Goal: Information Seeking & Learning: Learn about a topic

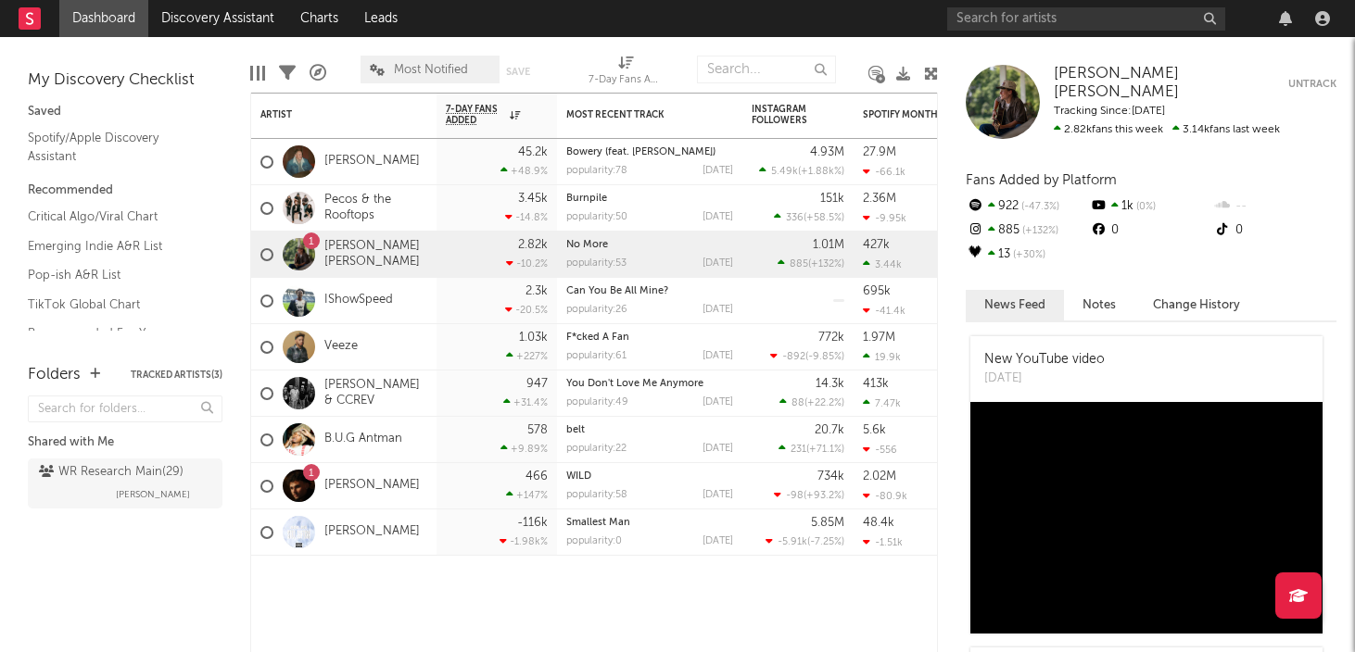
click at [114, 21] on link "Dashboard" at bounding box center [103, 18] width 89 height 37
click at [68, 304] on link "TikTok Global Chart" at bounding box center [116, 305] width 176 height 20
click at [78, 139] on link "Spotify/Apple Discovery Assistant" at bounding box center [116, 147] width 176 height 38
click at [980, 27] on input "text" at bounding box center [1086, 18] width 278 height 23
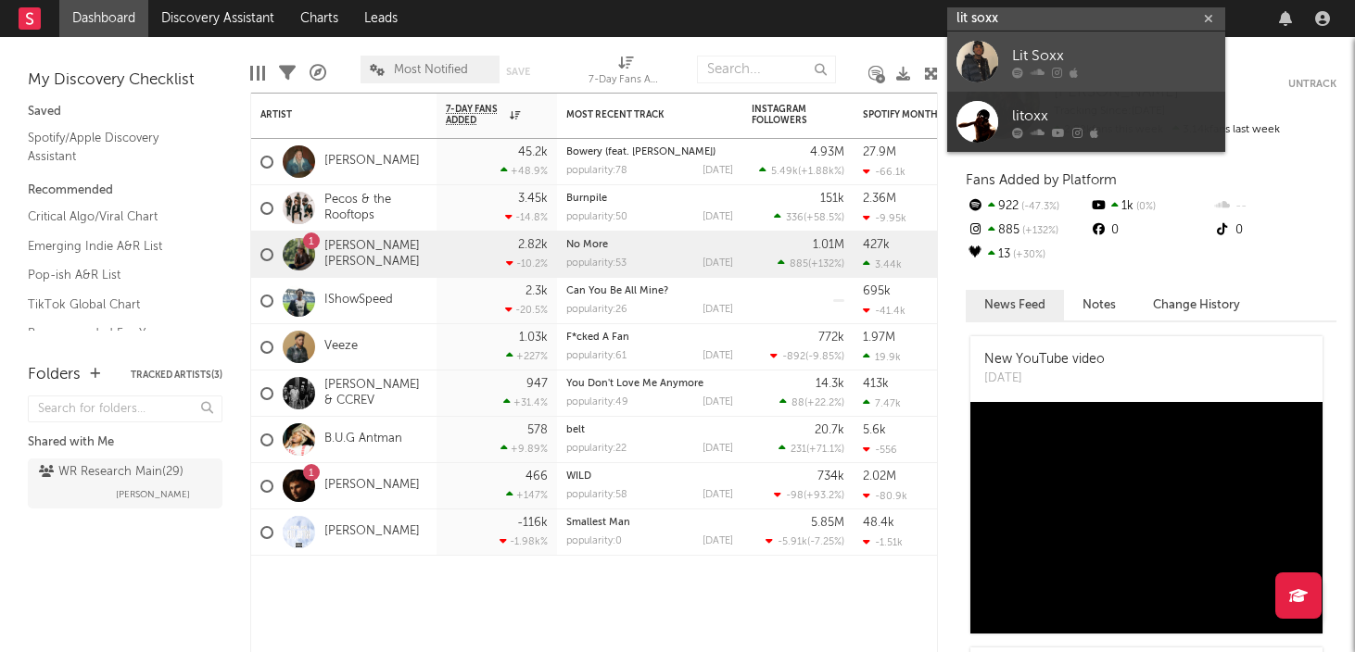
type input "lit soxx"
click at [1029, 53] on div "Lit Soxx" at bounding box center [1114, 55] width 204 height 22
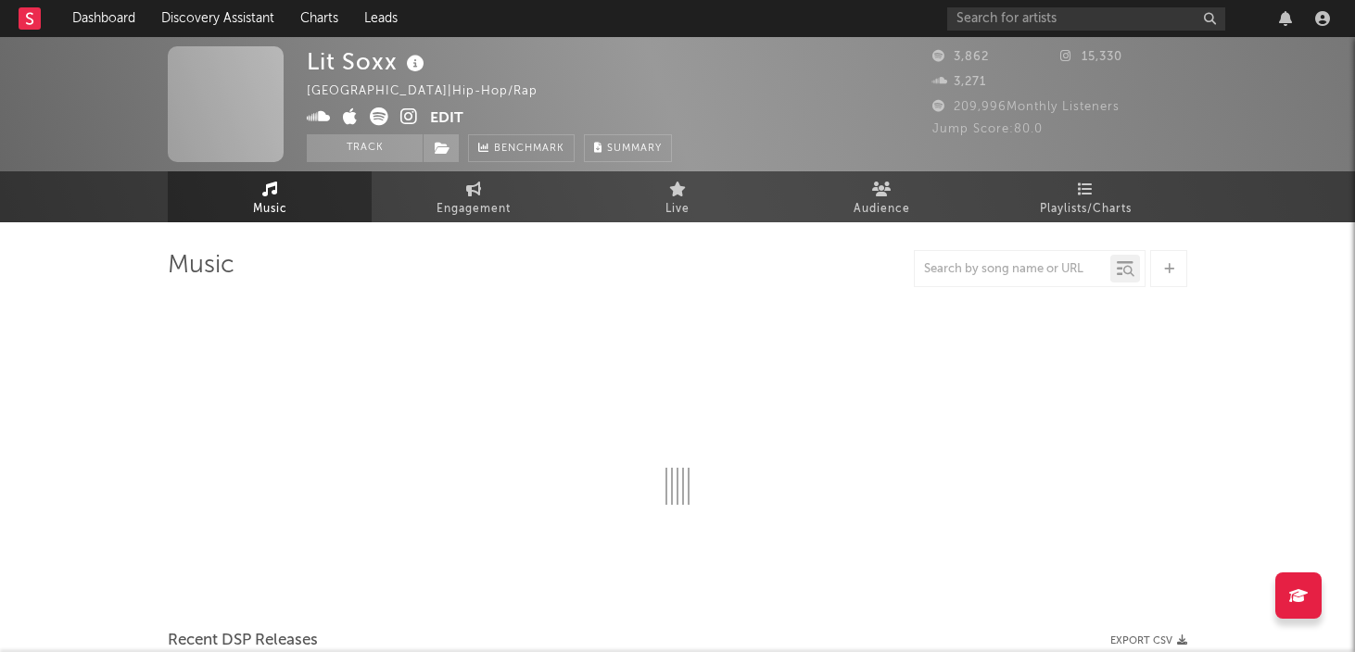
select select "6m"
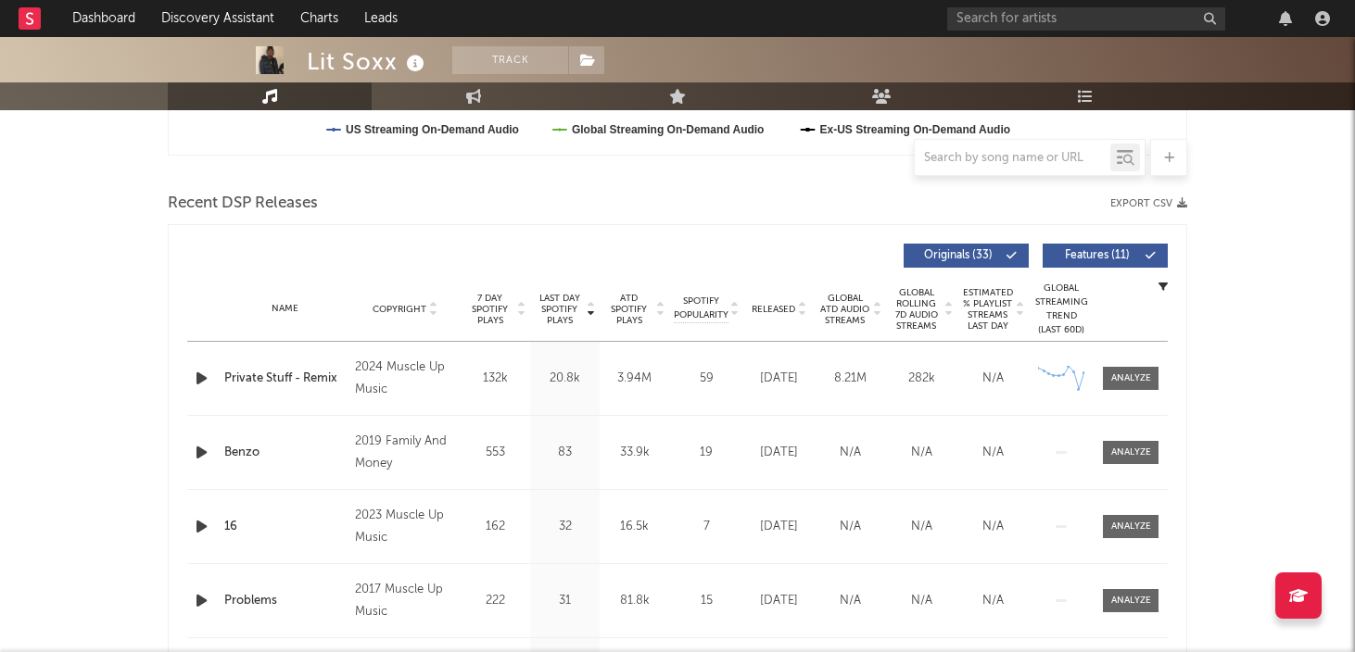
scroll to position [589, 0]
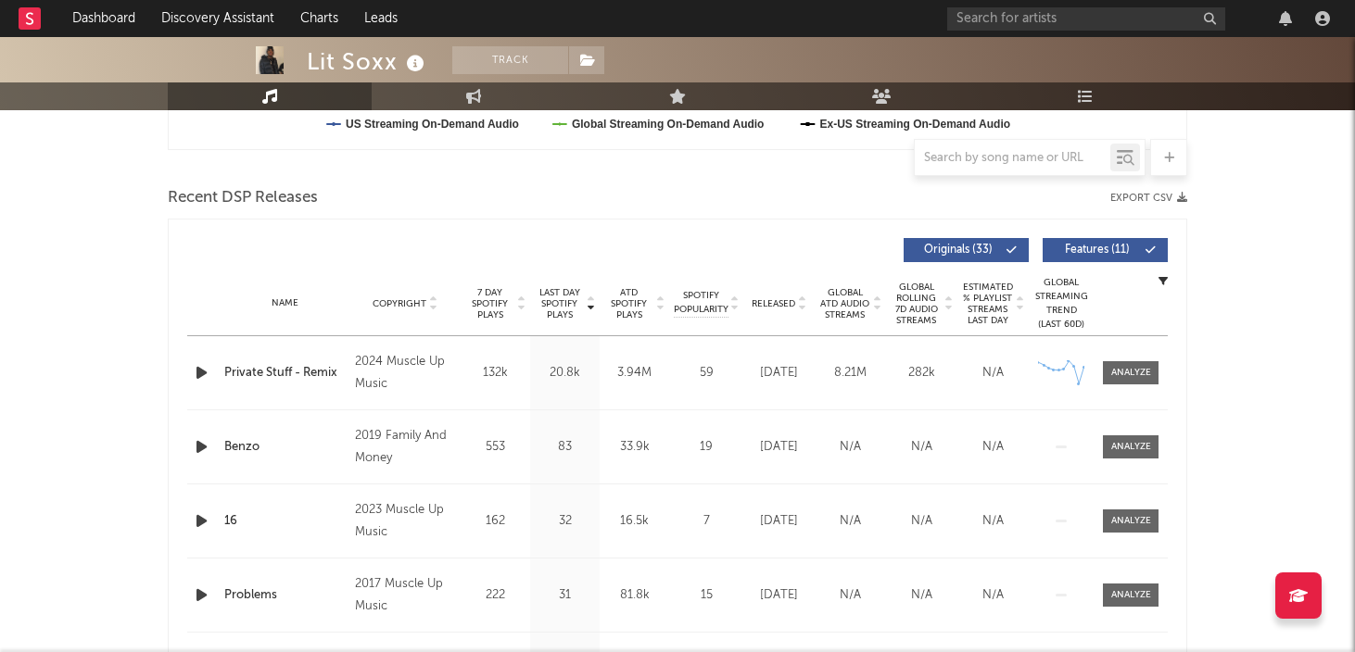
click at [412, 359] on div "2024 Muscle Up Music" at bounding box center [405, 373] width 101 height 44
click at [357, 359] on div "2024 Muscle Up Music" at bounding box center [405, 373] width 101 height 44
drag, startPoint x: 357, startPoint y: 359, endPoint x: 390, endPoint y: 381, distance: 40.1
click at [390, 381] on div "2024 Muscle Up Music" at bounding box center [405, 373] width 101 height 44
copy div "2024 Muscle Up Music"
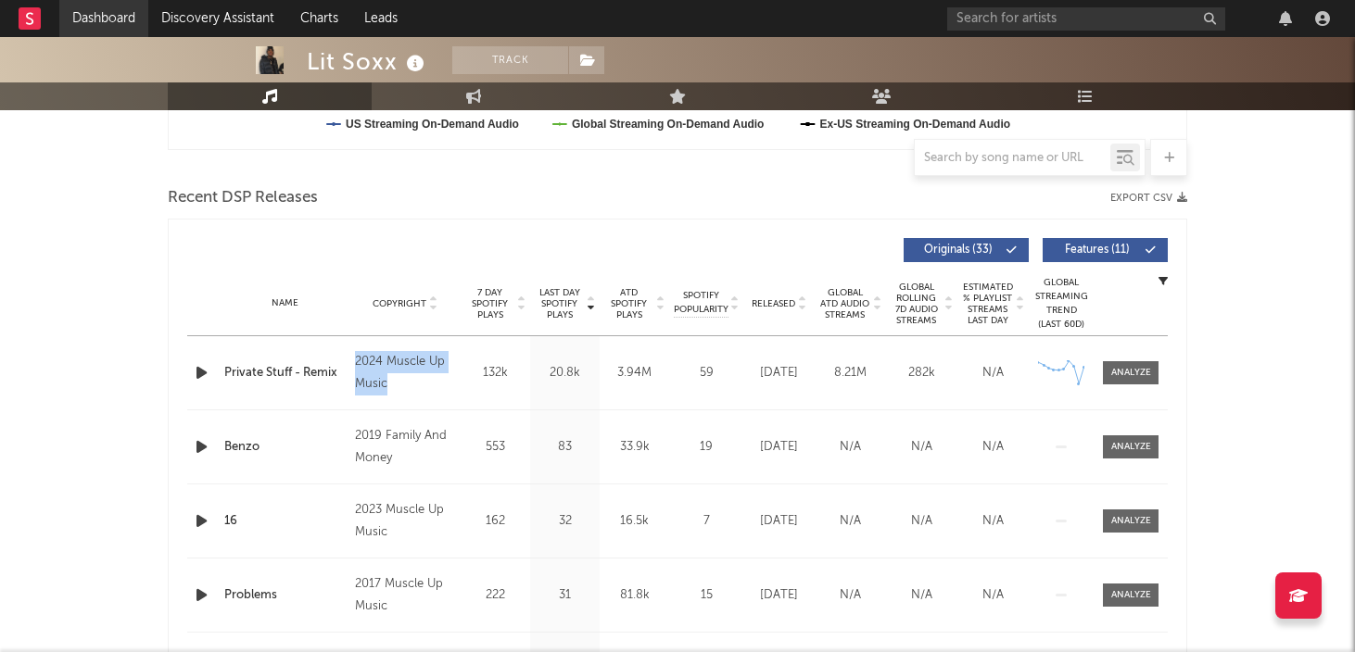
click at [95, 22] on link "Dashboard" at bounding box center [103, 18] width 89 height 37
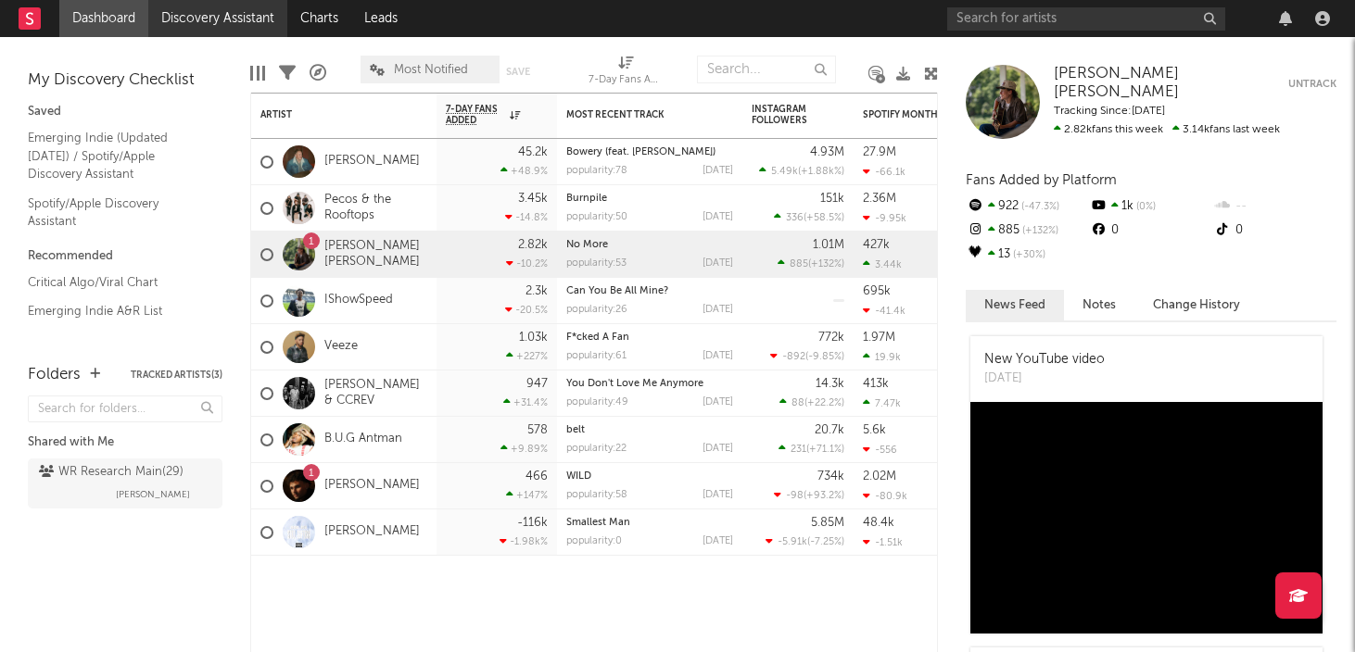
click at [201, 27] on link "Discovery Assistant" at bounding box center [217, 18] width 139 height 37
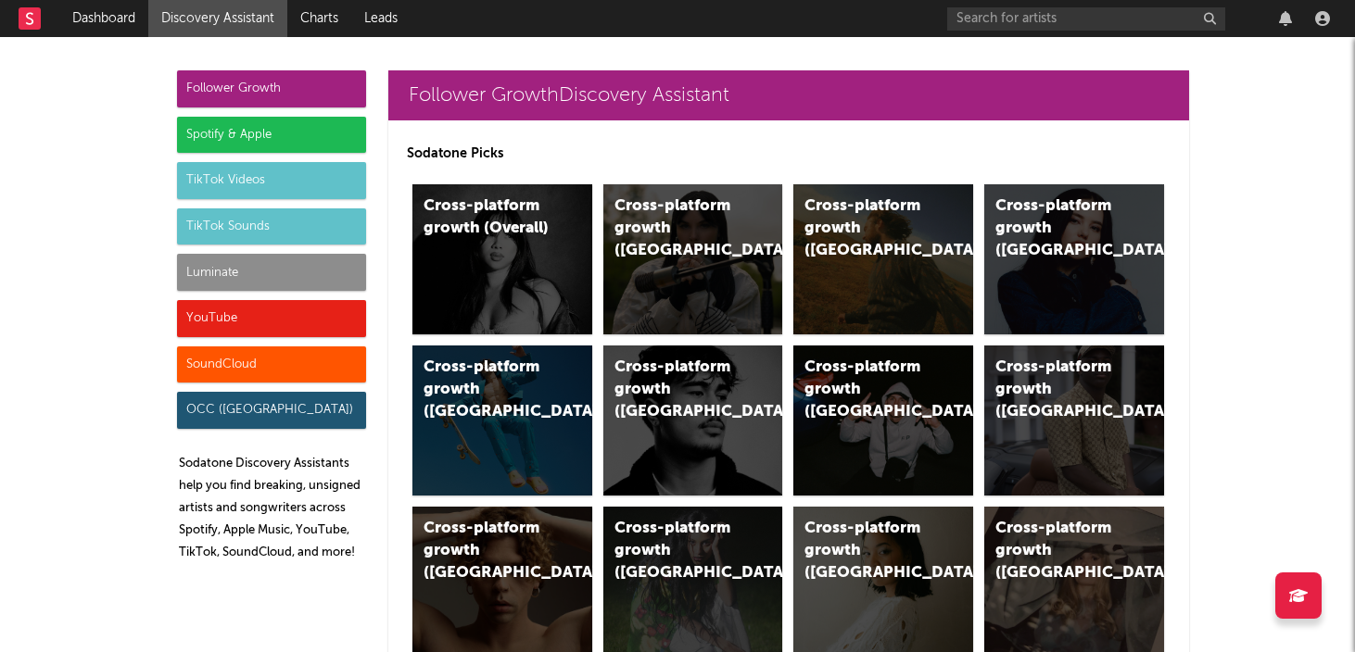
click at [238, 16] on link "Discovery Assistant" at bounding box center [217, 18] width 139 height 37
click at [108, 19] on link "Dashboard" at bounding box center [103, 18] width 89 height 37
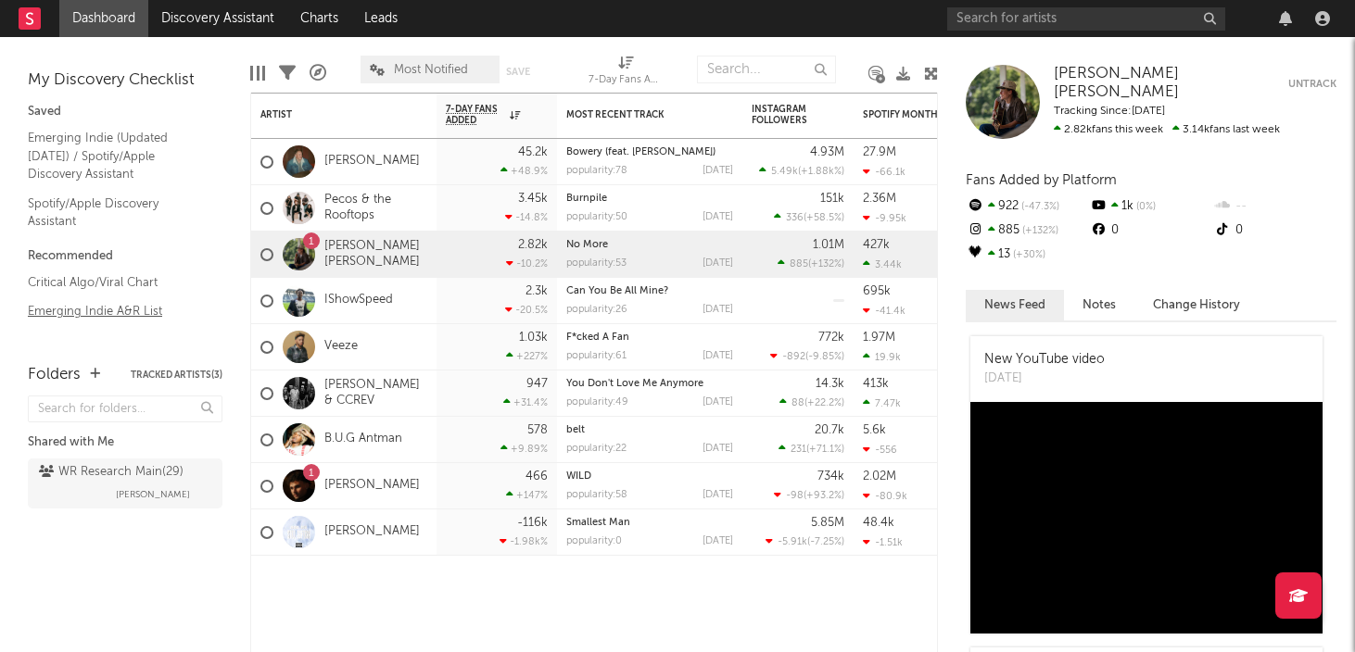
click at [93, 314] on link "Emerging Indie A&R List" at bounding box center [116, 311] width 176 height 20
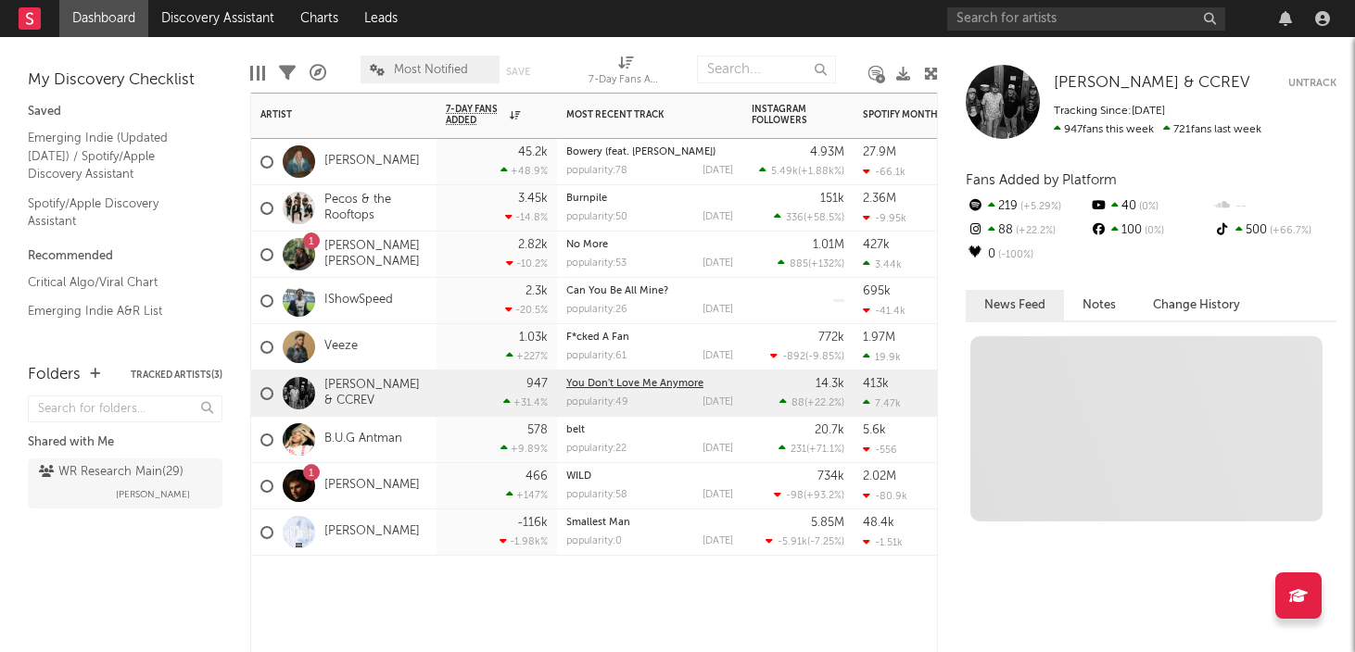
click at [586, 374] on div "You Don't Love Me Anymore popularity: 49 2025-07-31" at bounding box center [649, 393] width 167 height 45
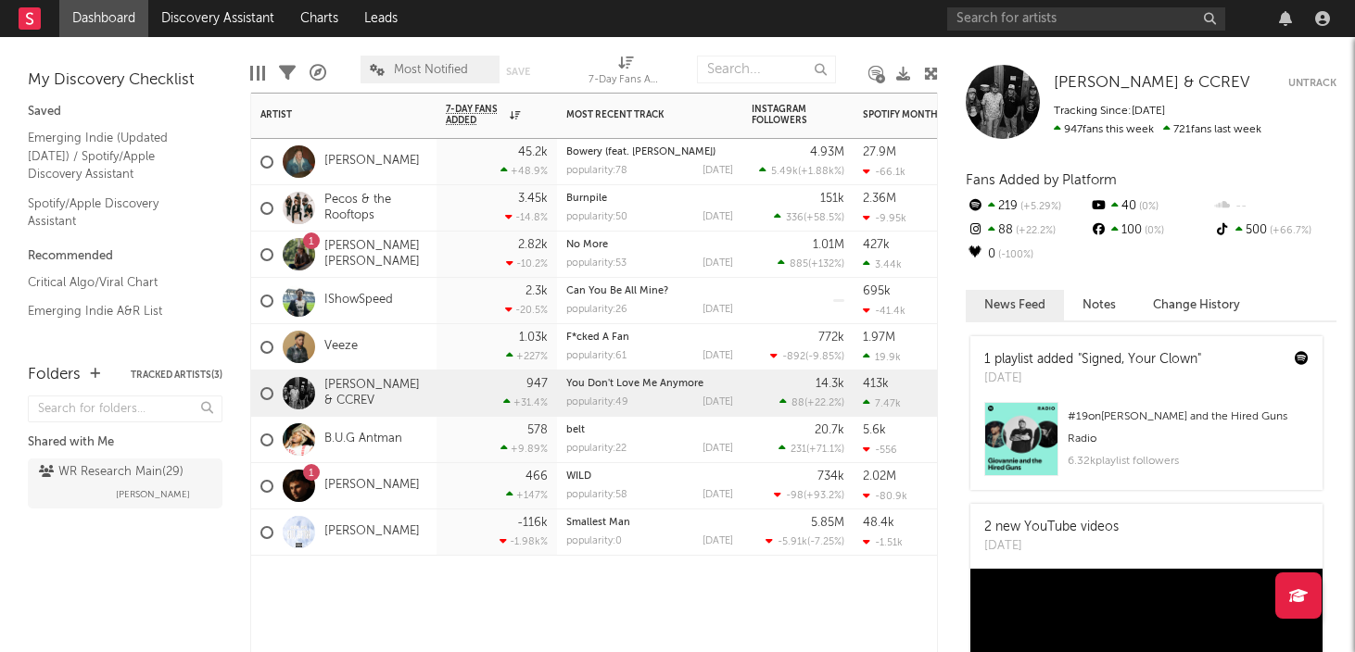
click at [173, 375] on button "Tracked Artists ( 3 )" at bounding box center [177, 375] width 92 height 9
click at [91, 374] on icon "button" at bounding box center [95, 374] width 10 height 12
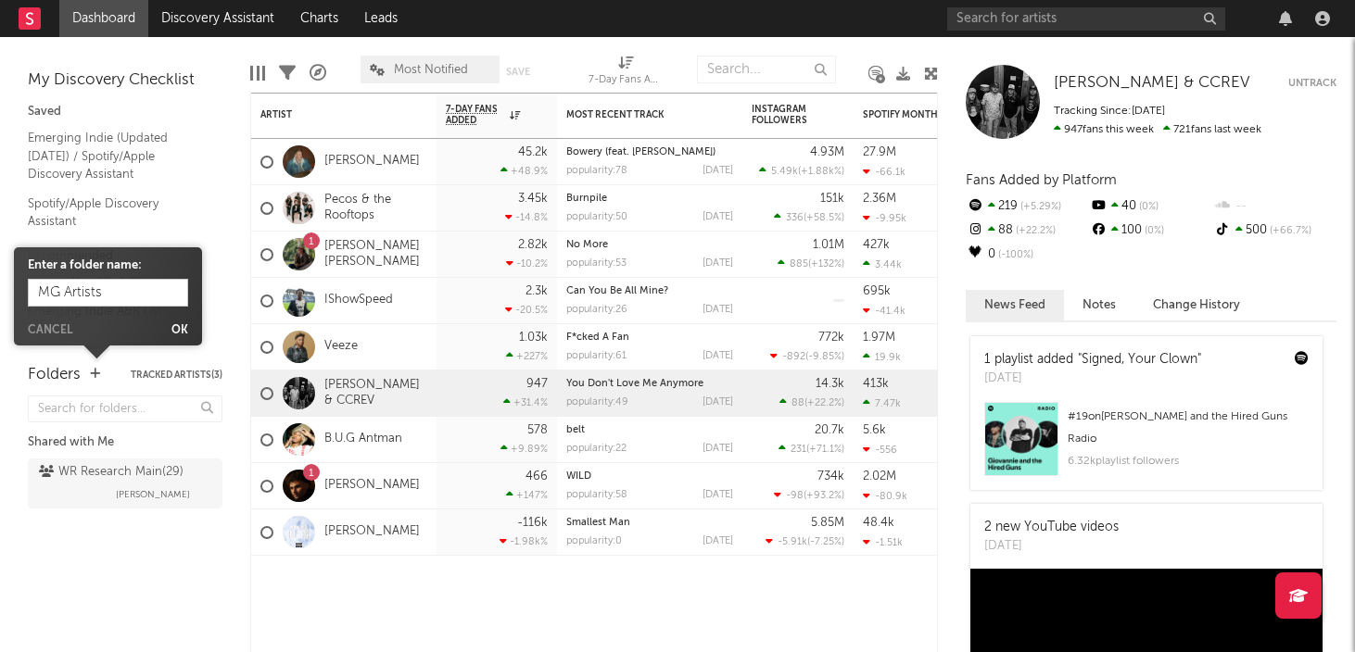
type input "MG Artists"
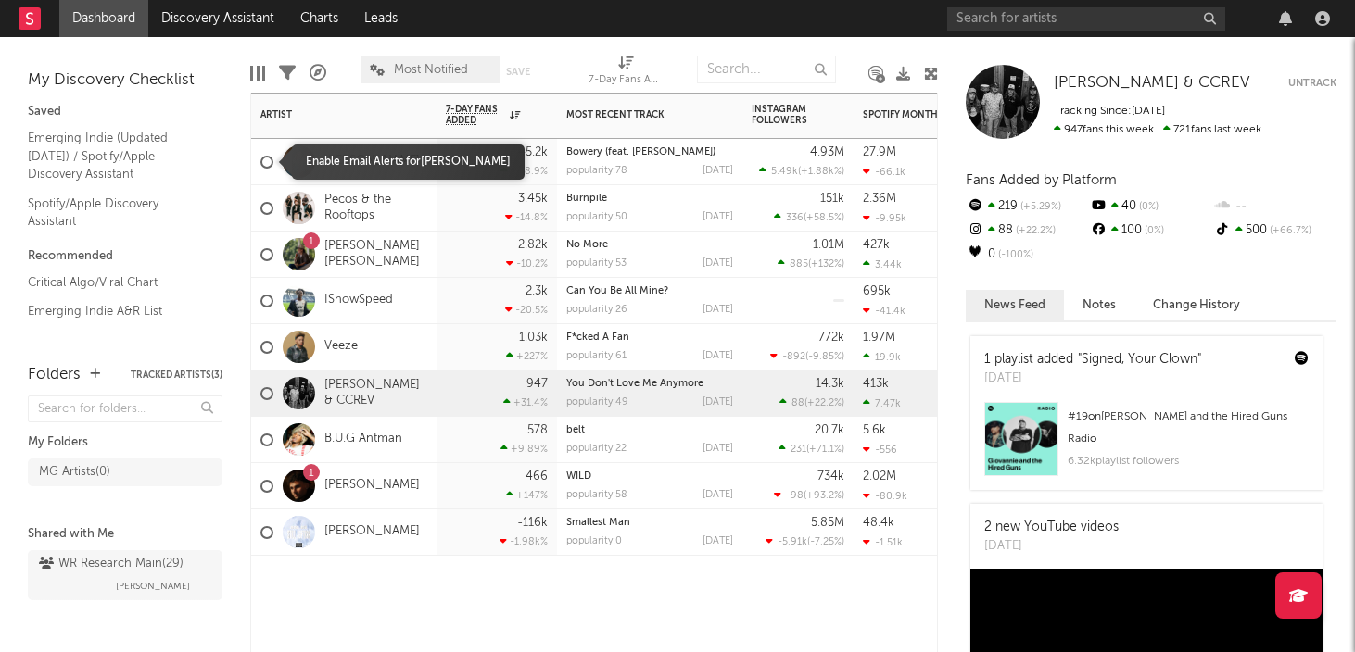
click at [265, 165] on div at bounding box center [266, 162] width 13 height 13
click at [260, 165] on input "checkbox" at bounding box center [260, 162] width 0 height 17
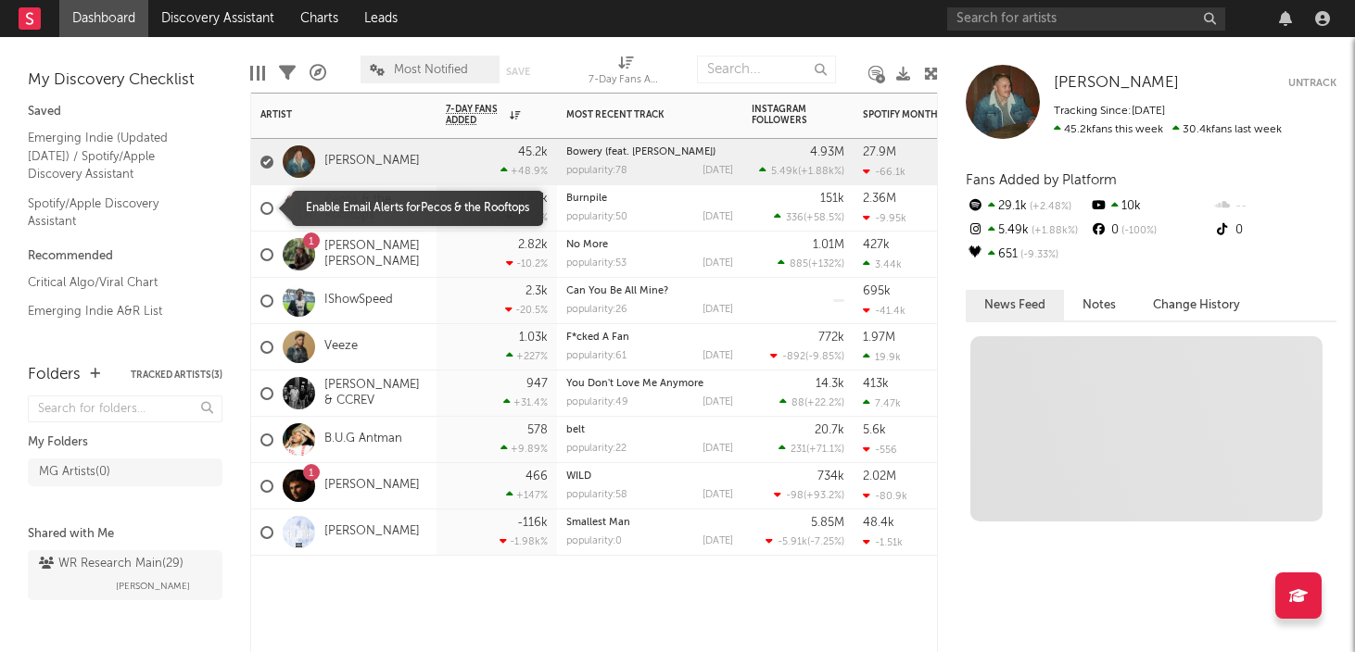
click at [266, 208] on div at bounding box center [266, 208] width 13 height 13
click at [260, 208] on input "checkbox" at bounding box center [260, 208] width 0 height 17
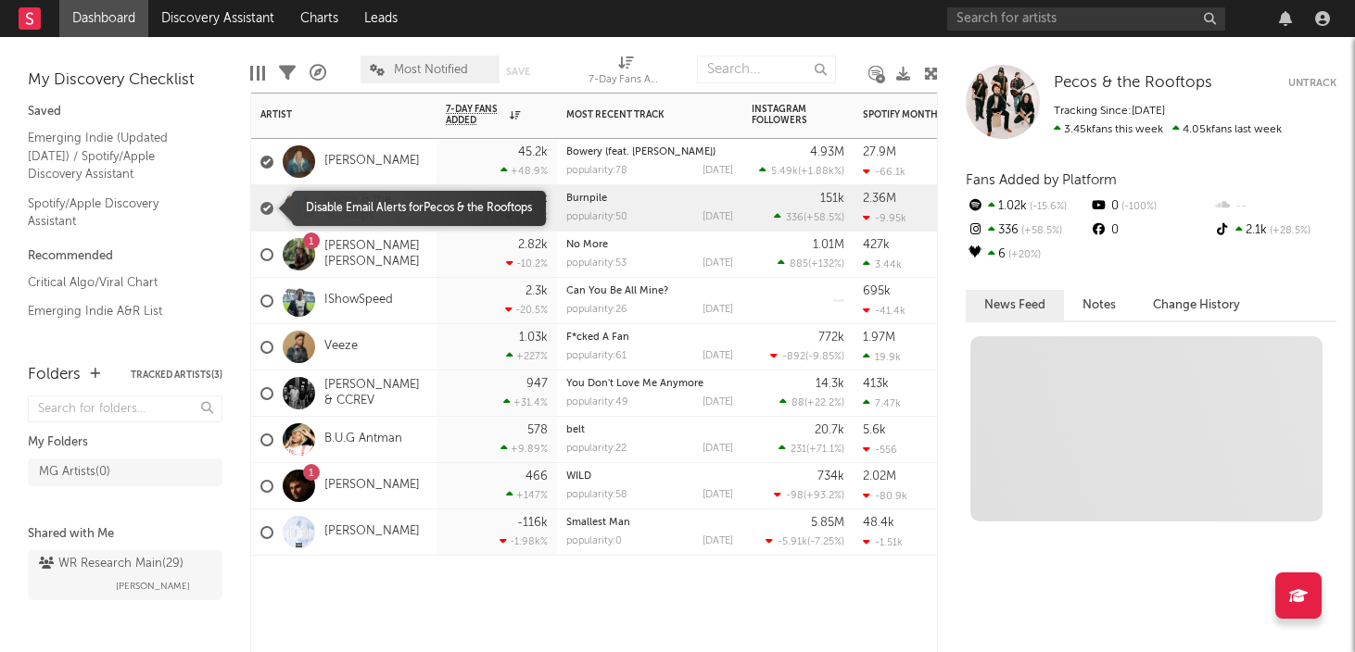
click at [266, 208] on div at bounding box center [266, 208] width 13 height 13
click at [260, 208] on input "checkbox" at bounding box center [260, 208] width 0 height 17
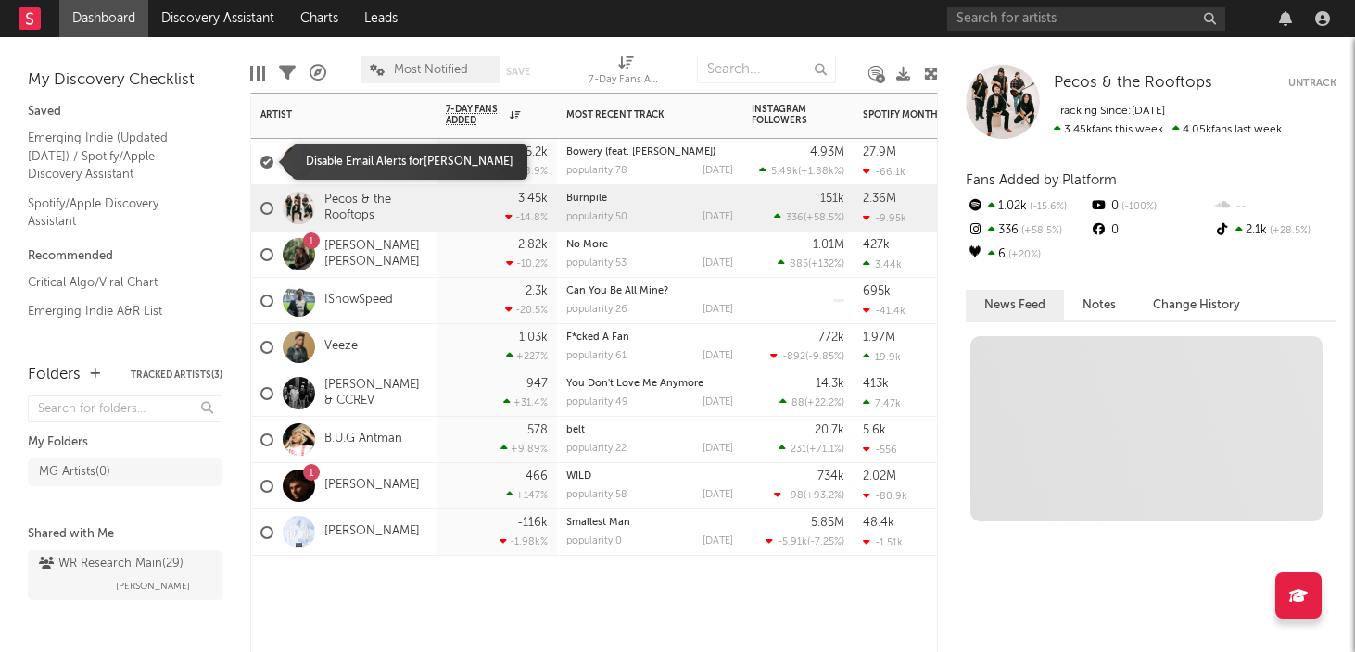
click at [266, 158] on div at bounding box center [266, 162] width 13 height 13
click at [260, 158] on input "checkbox" at bounding box center [260, 162] width 0 height 17
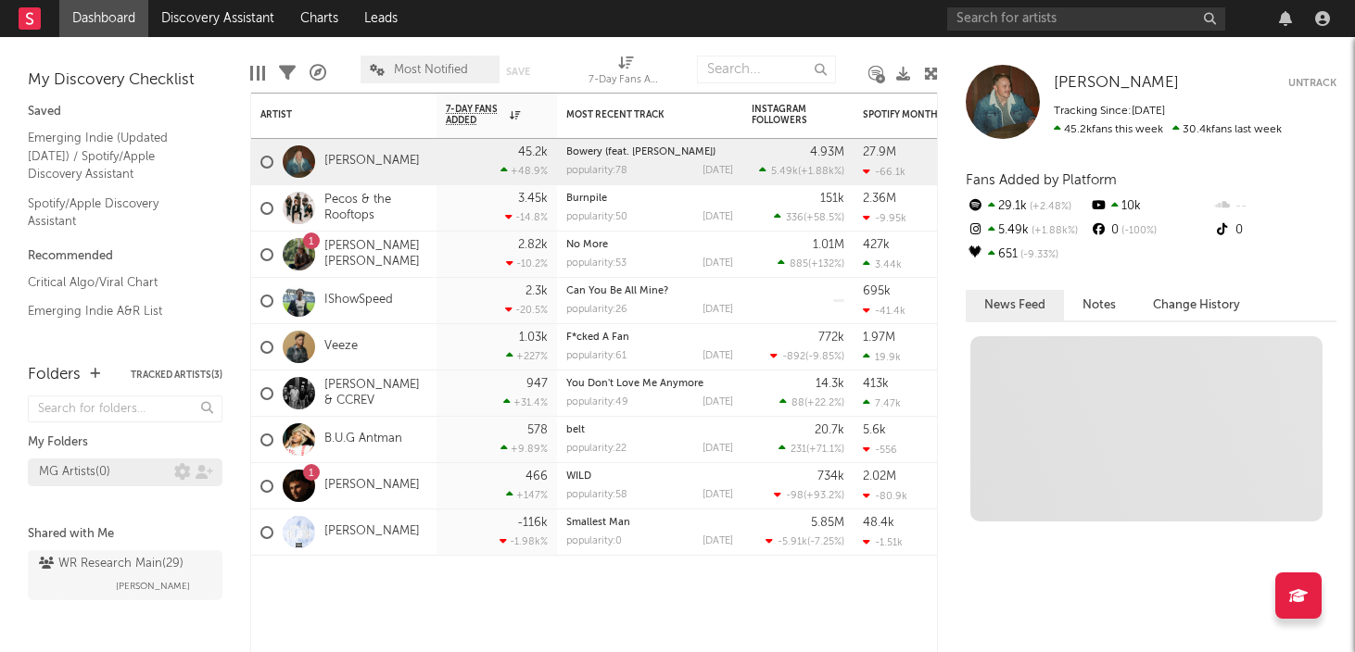
click at [89, 473] on div "MG Artists ( 0 )" at bounding box center [74, 472] width 71 height 22
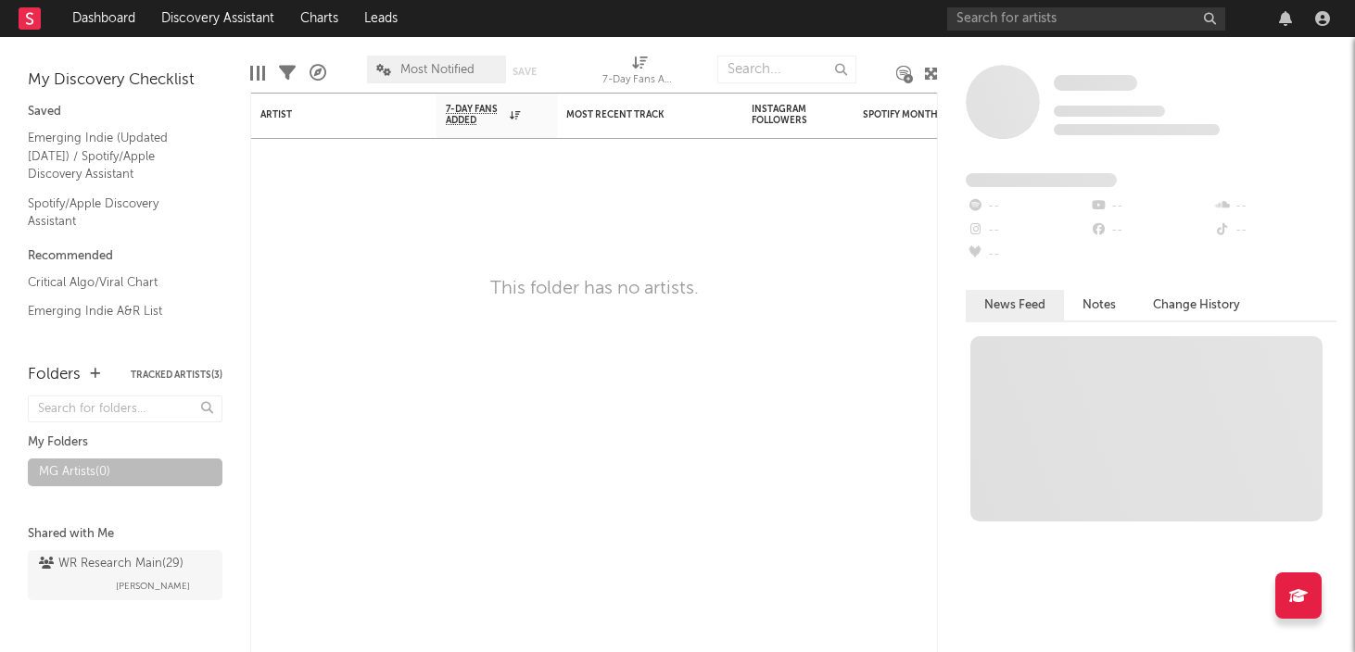
click at [929, 74] on icon at bounding box center [931, 74] width 14 height 14
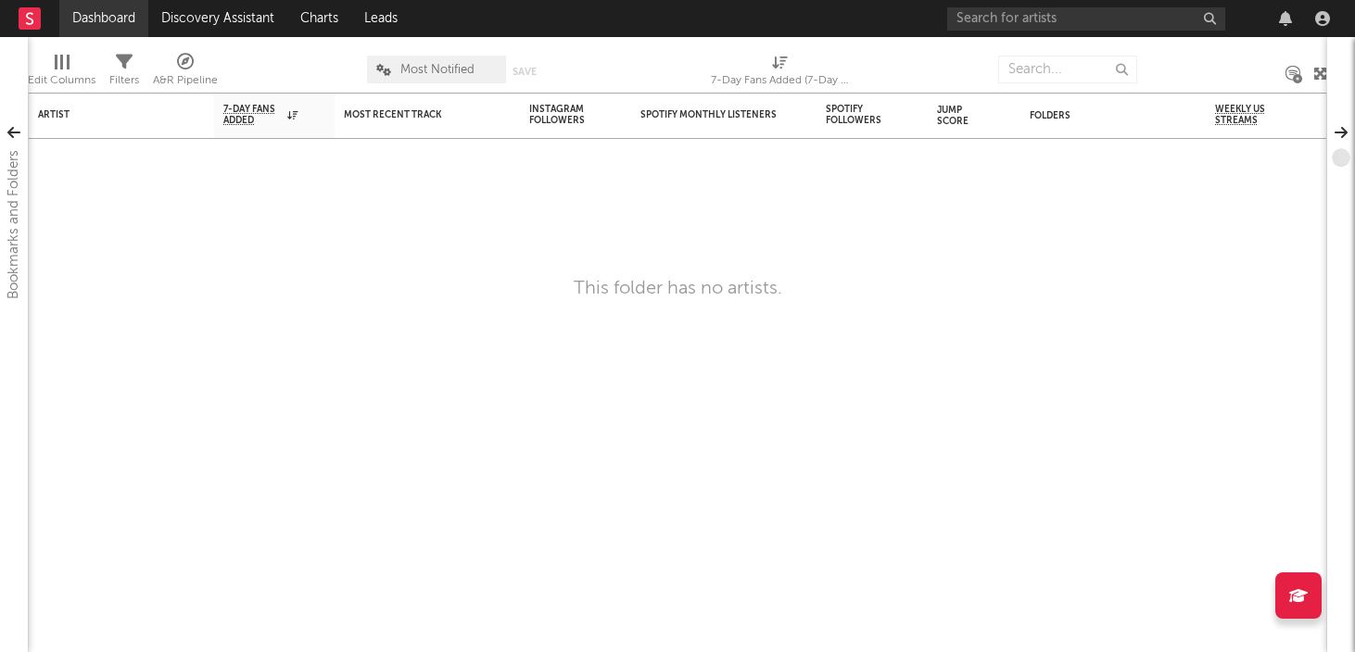
click at [109, 22] on link "Dashboard" at bounding box center [103, 18] width 89 height 37
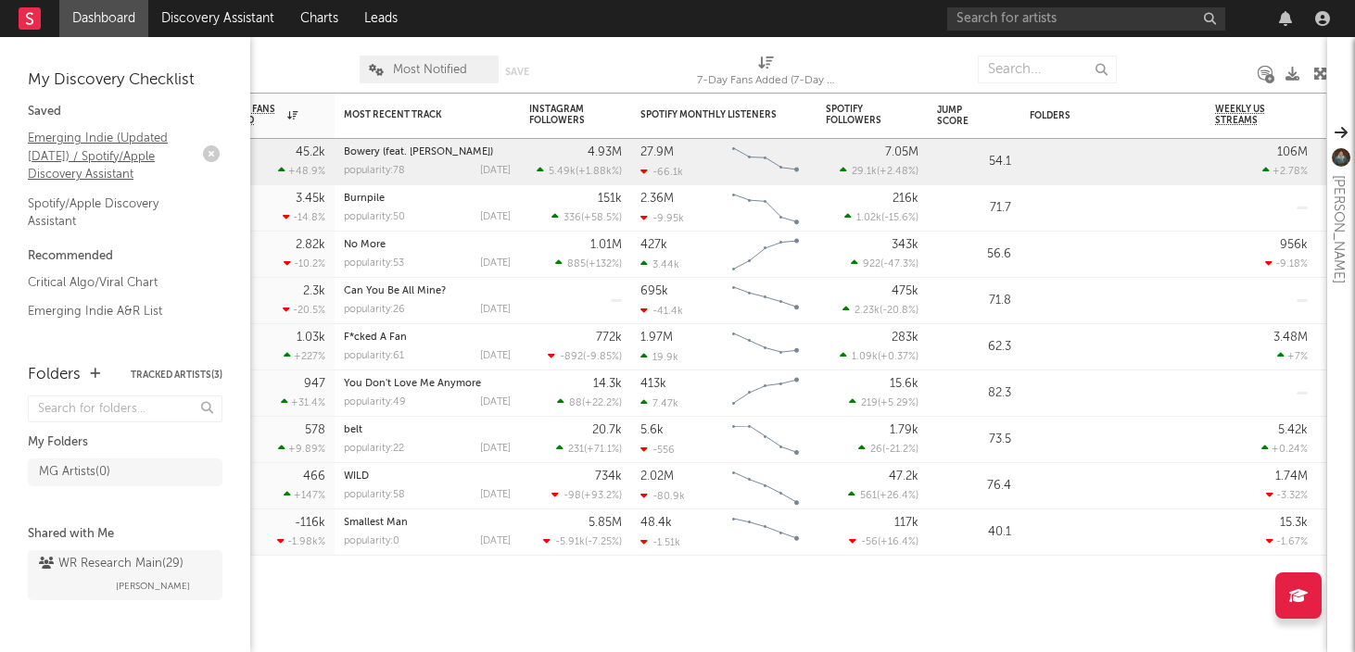
click at [22, 128] on div "My Discovery Checklist Saved Emerging Indie (Updated March 31) / Spotify/Apple …" at bounding box center [125, 191] width 250 height 308
click at [24, 112] on div "My Discovery Checklist Saved Emerging Indie (Updated March 31) / Spotify/Apple …" at bounding box center [125, 191] width 250 height 308
click at [96, 629] on div "WR Research Main ( 29 ) Sean Stevens" at bounding box center [125, 592] width 195 height 92
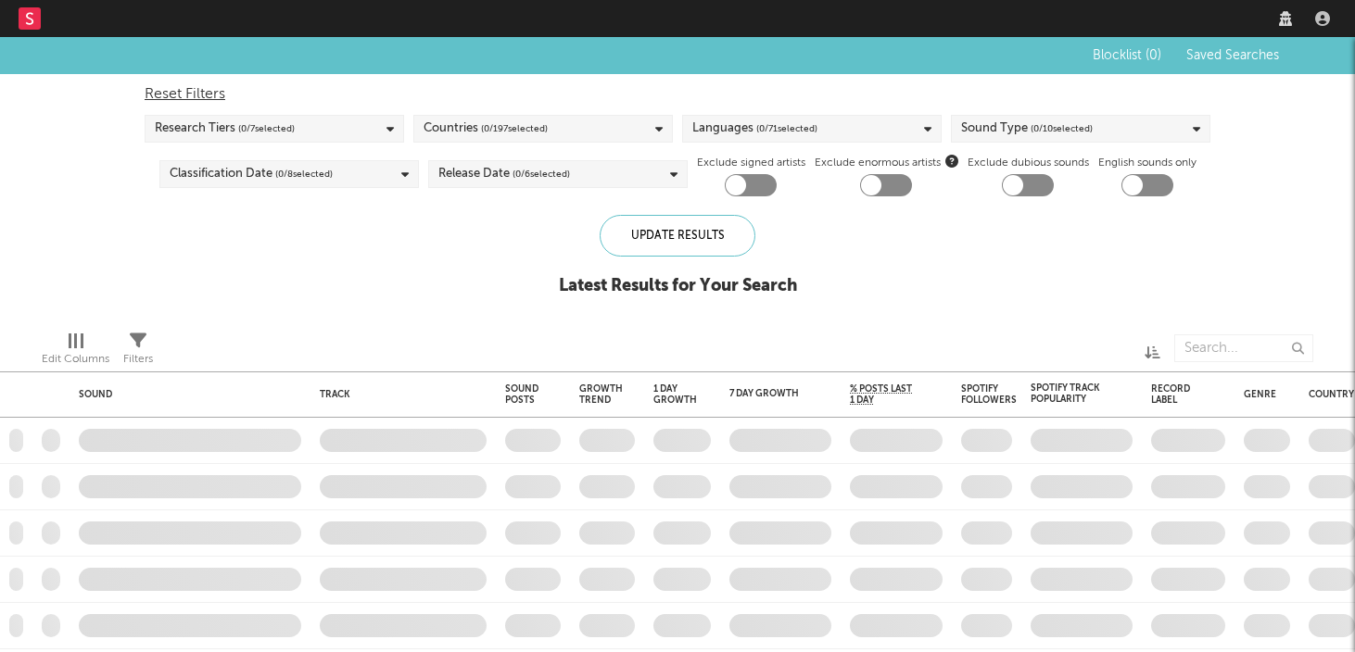
checkbox input "true"
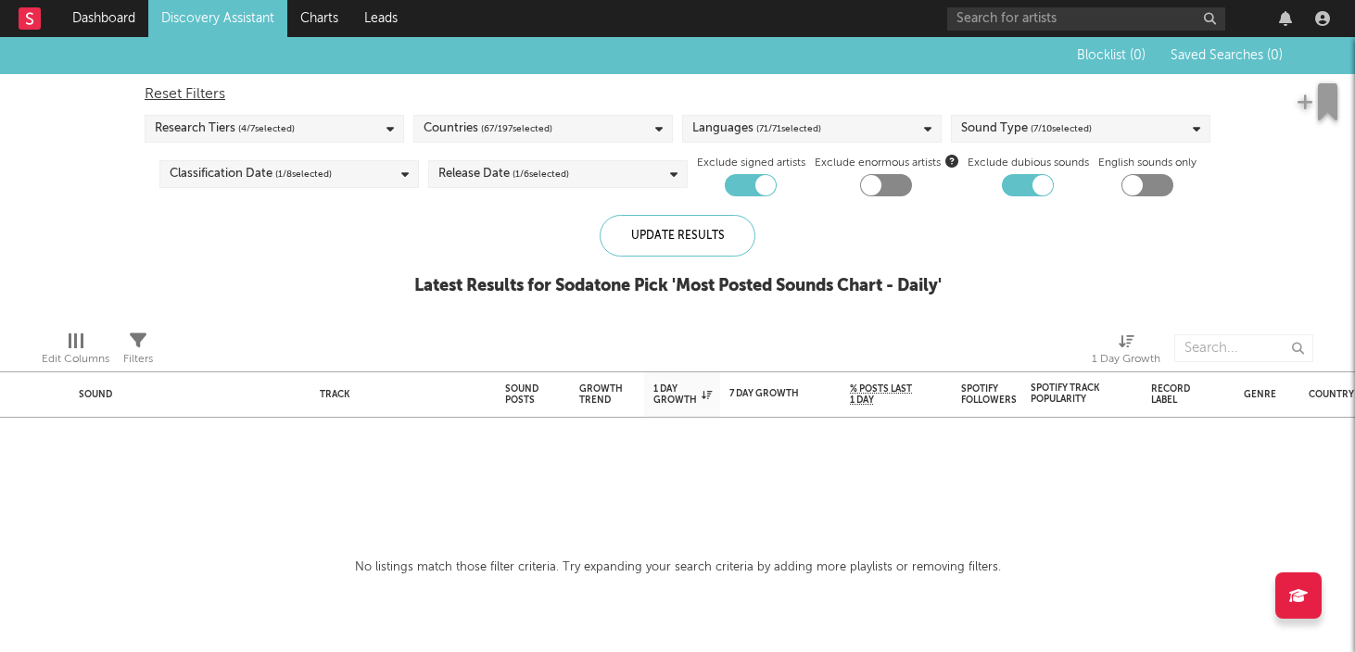
click at [237, 6] on link "Discovery Assistant" at bounding box center [217, 18] width 139 height 37
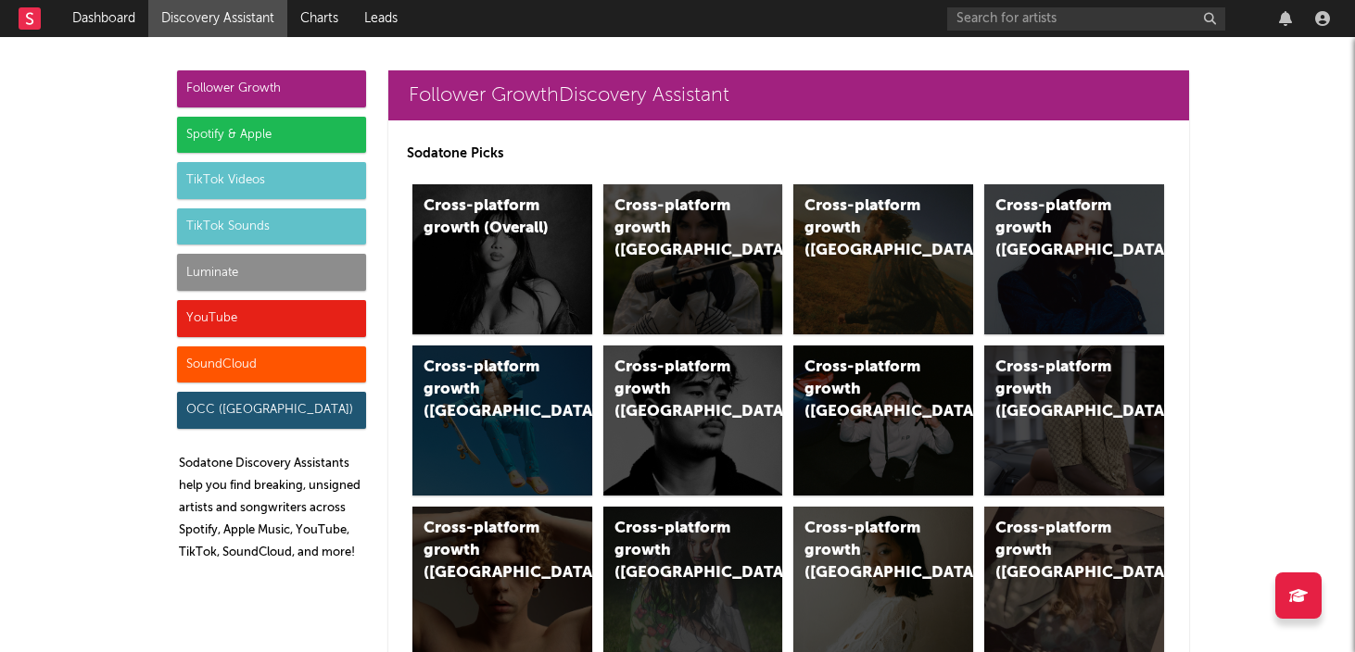
click at [203, 232] on div "TikTok Sounds" at bounding box center [271, 226] width 189 height 37
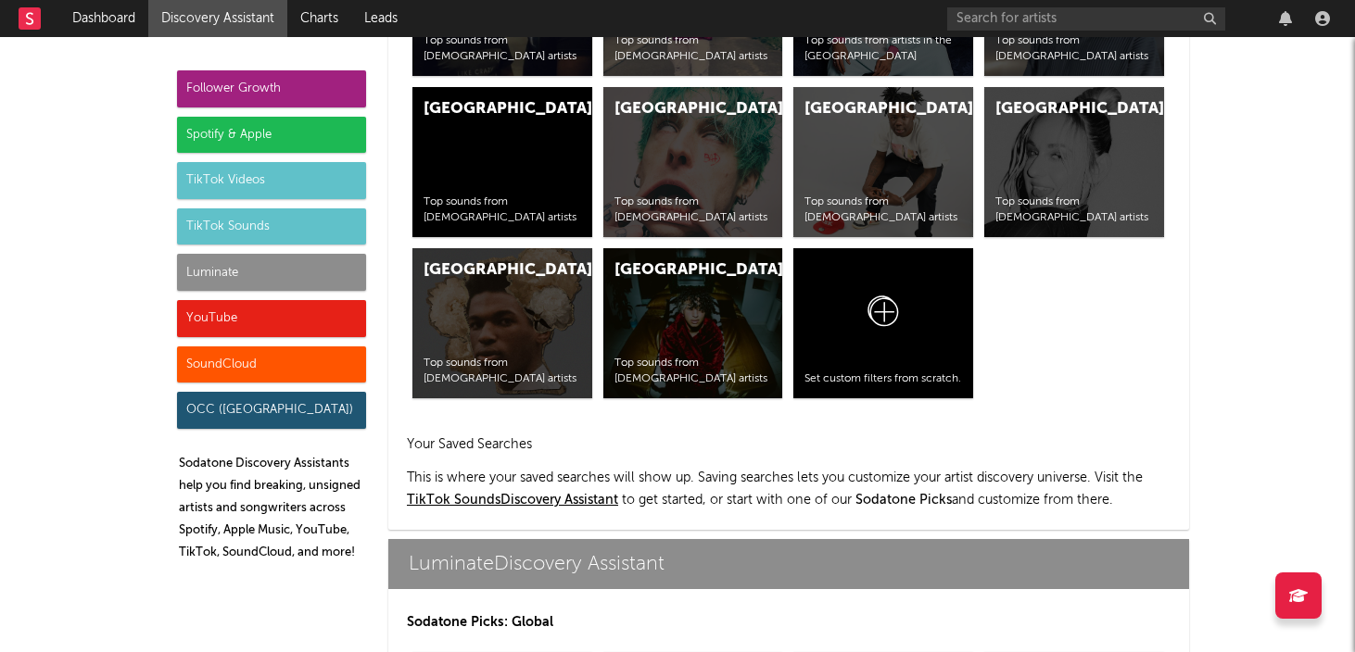
scroll to position [7648, 0]
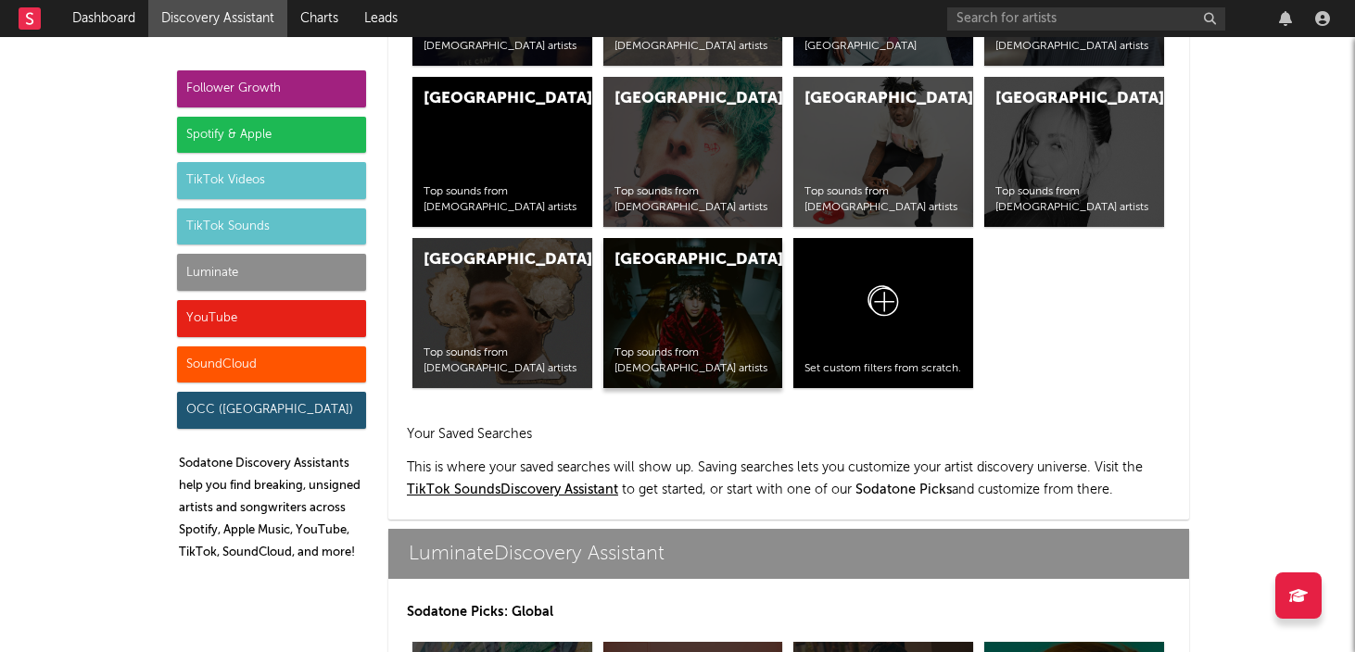
click at [667, 252] on div "United States Top sounds from American artists" at bounding box center [693, 313] width 180 height 150
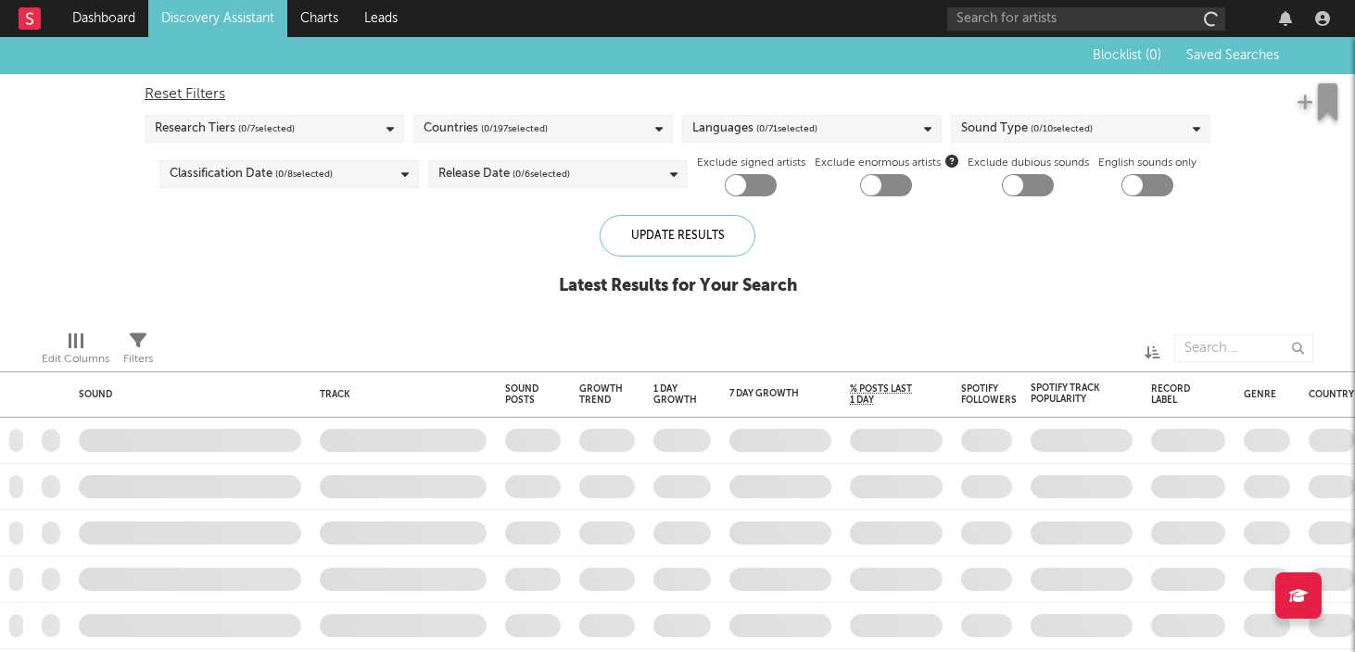
checkbox input "true"
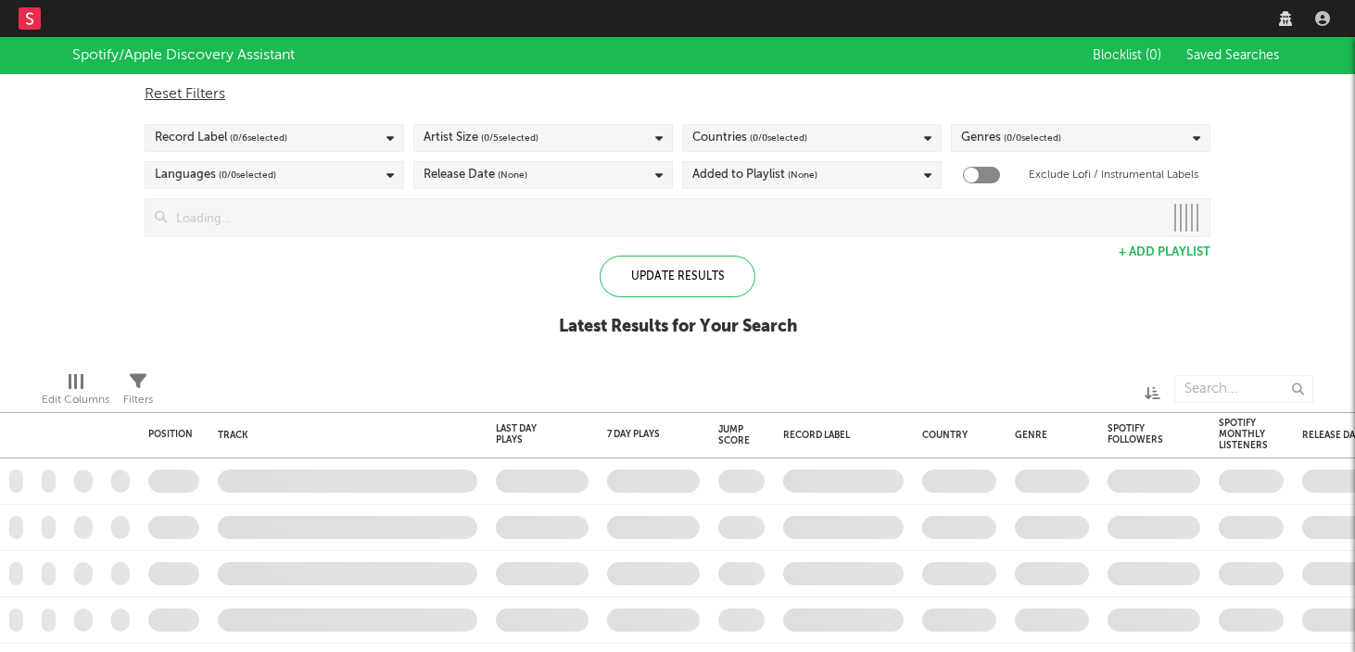
checkbox input "true"
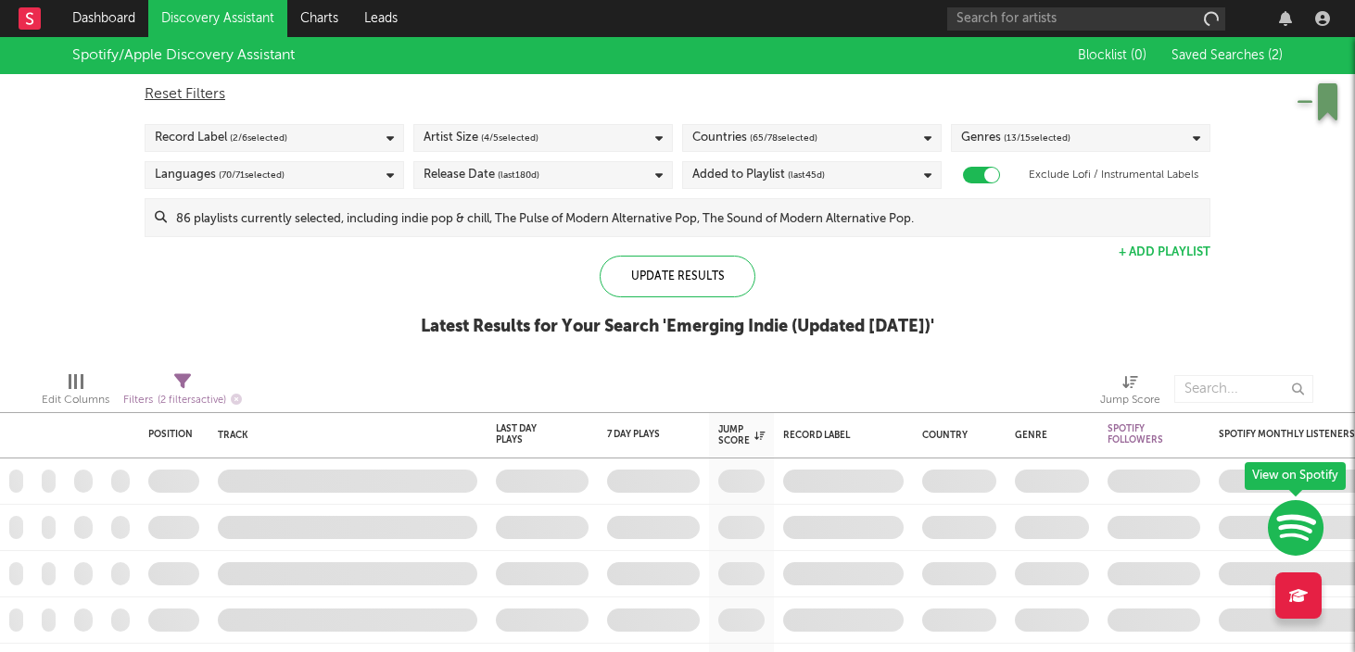
checkbox input "true"
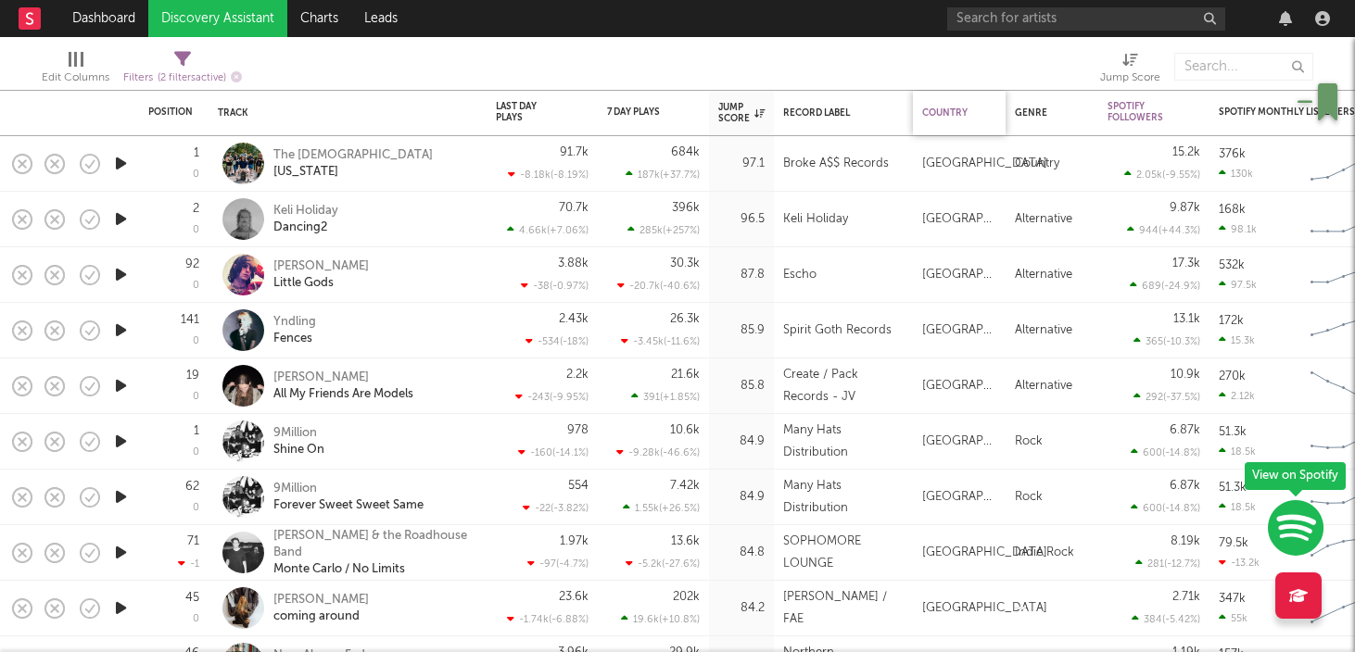
click at [949, 113] on div "Country" at bounding box center [954, 112] width 65 height 11
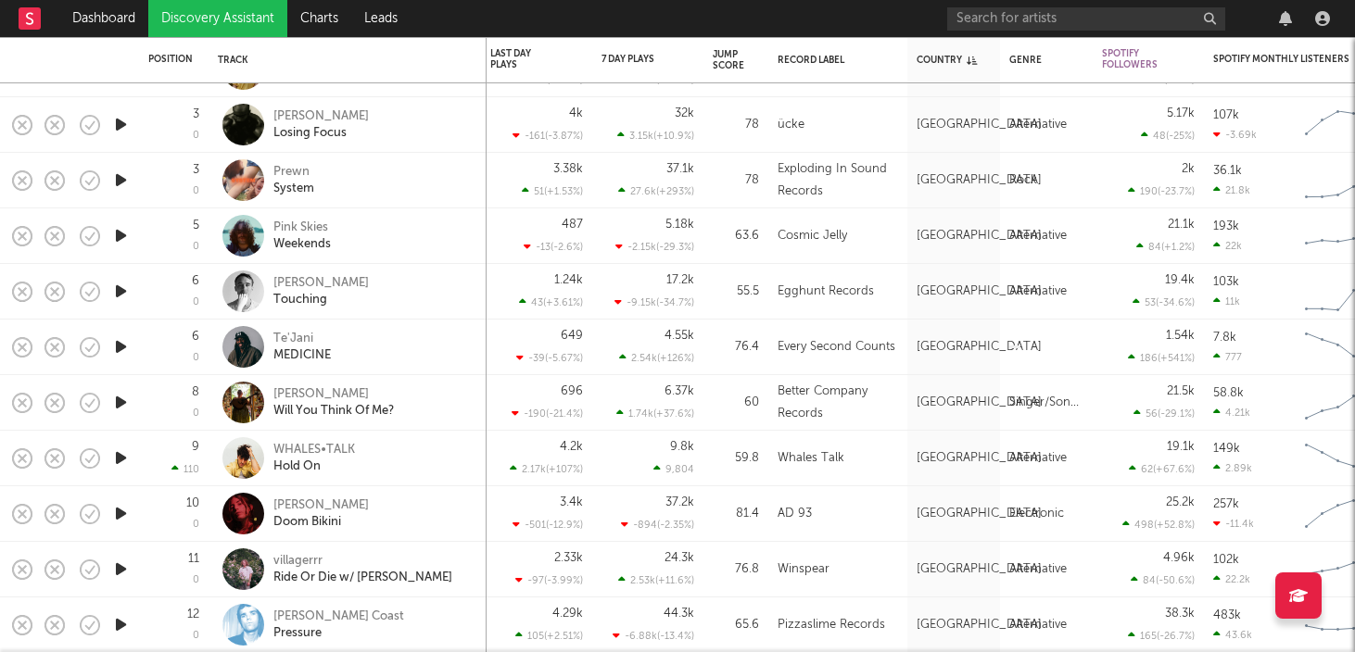
click at [204, 12] on link "Discovery Assistant" at bounding box center [217, 18] width 139 height 37
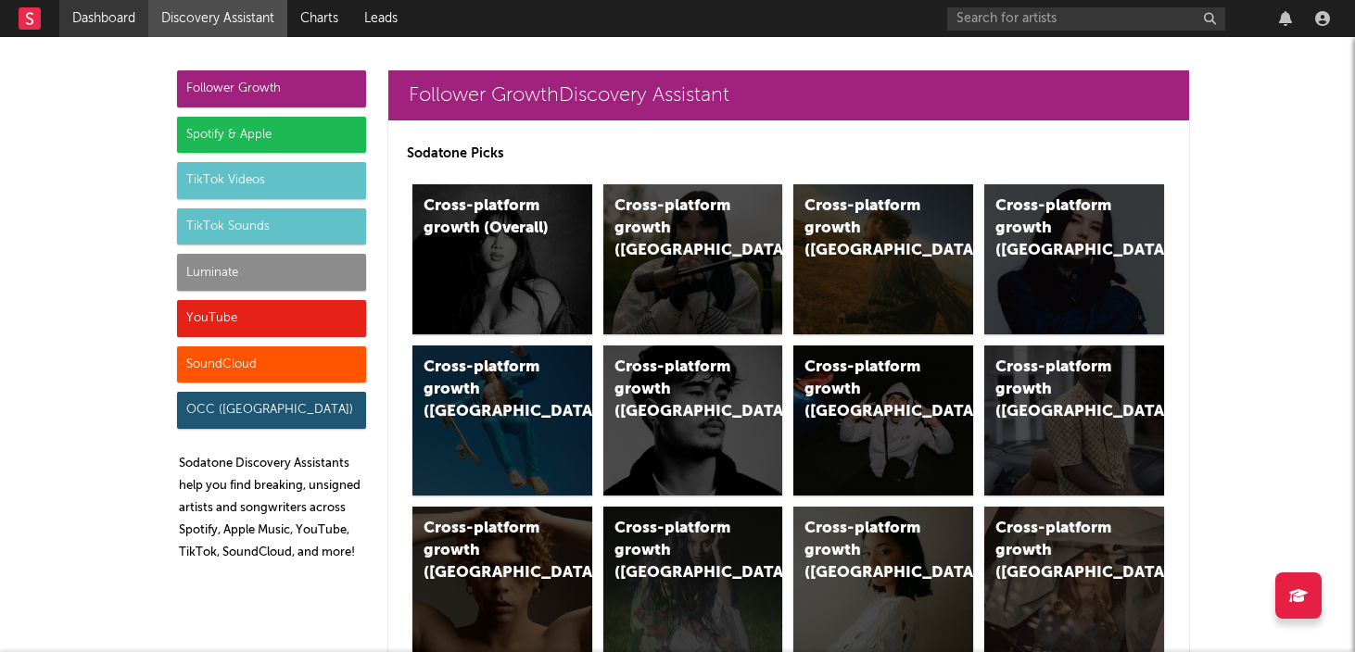
click at [108, 19] on link "Dashboard" at bounding box center [103, 18] width 89 height 37
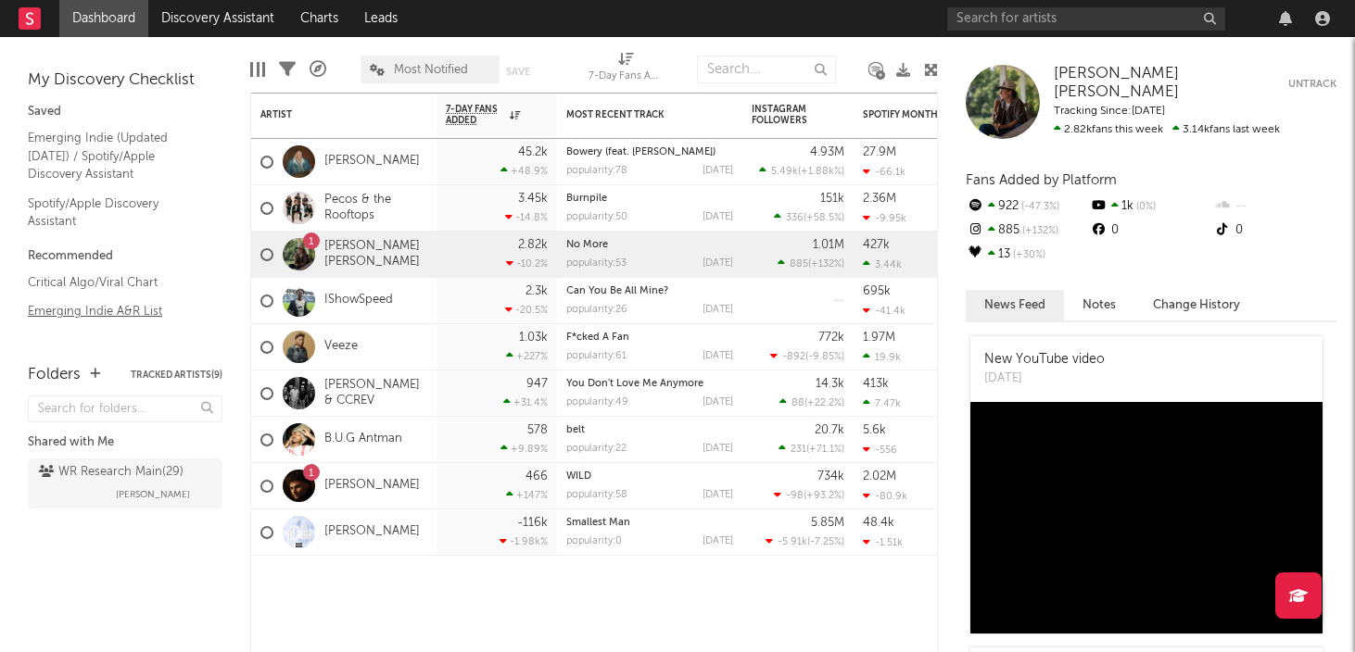
click at [78, 316] on link "Emerging Indie A&R List" at bounding box center [116, 311] width 176 height 20
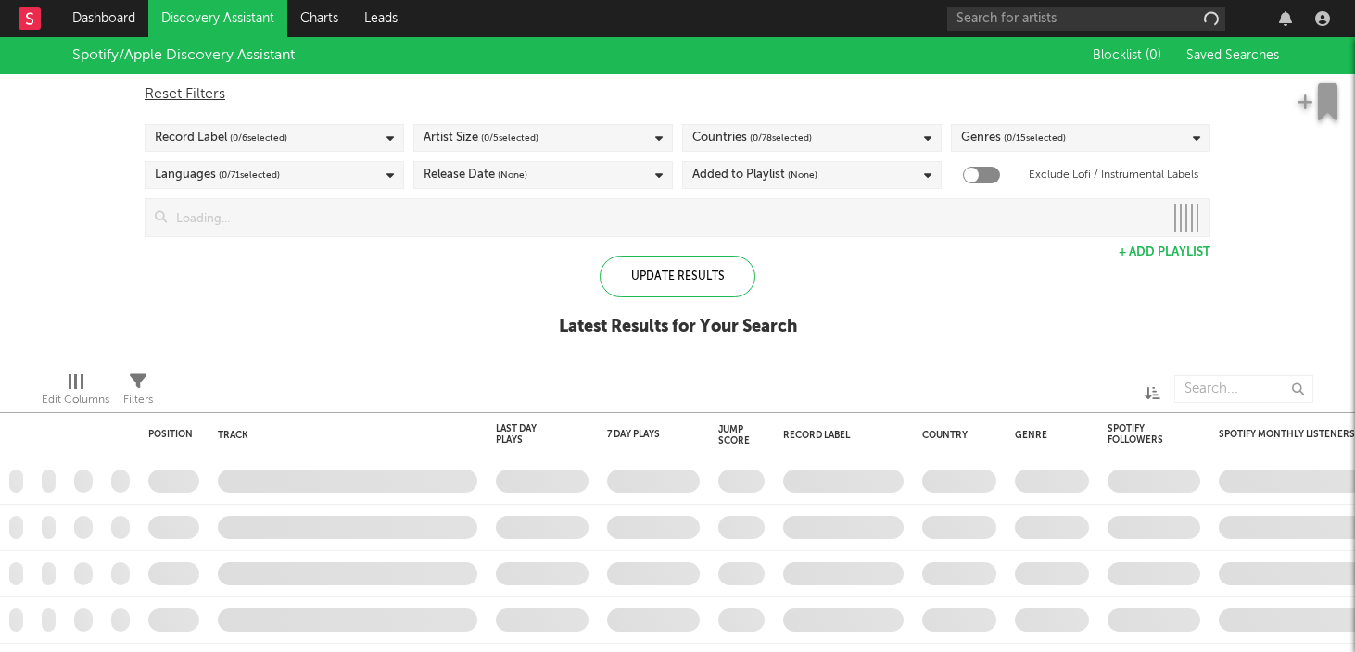
checkbox input "true"
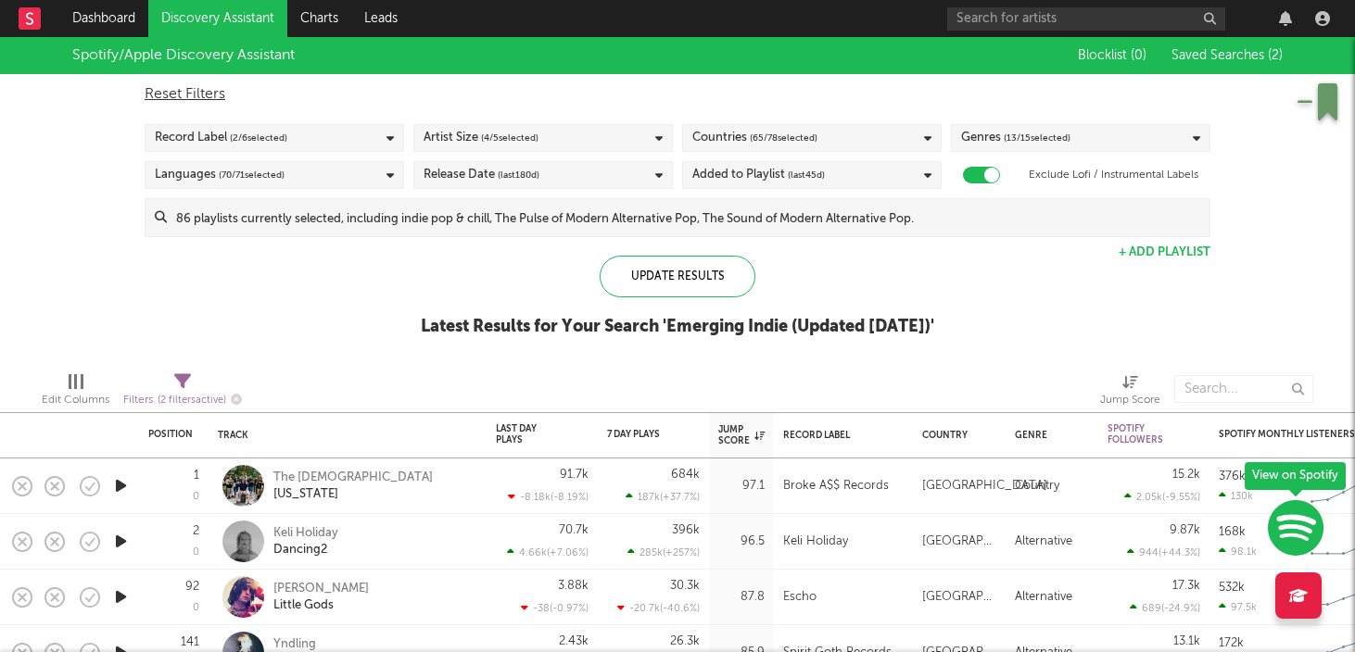
click at [236, 20] on link "Discovery Assistant" at bounding box center [217, 18] width 139 height 37
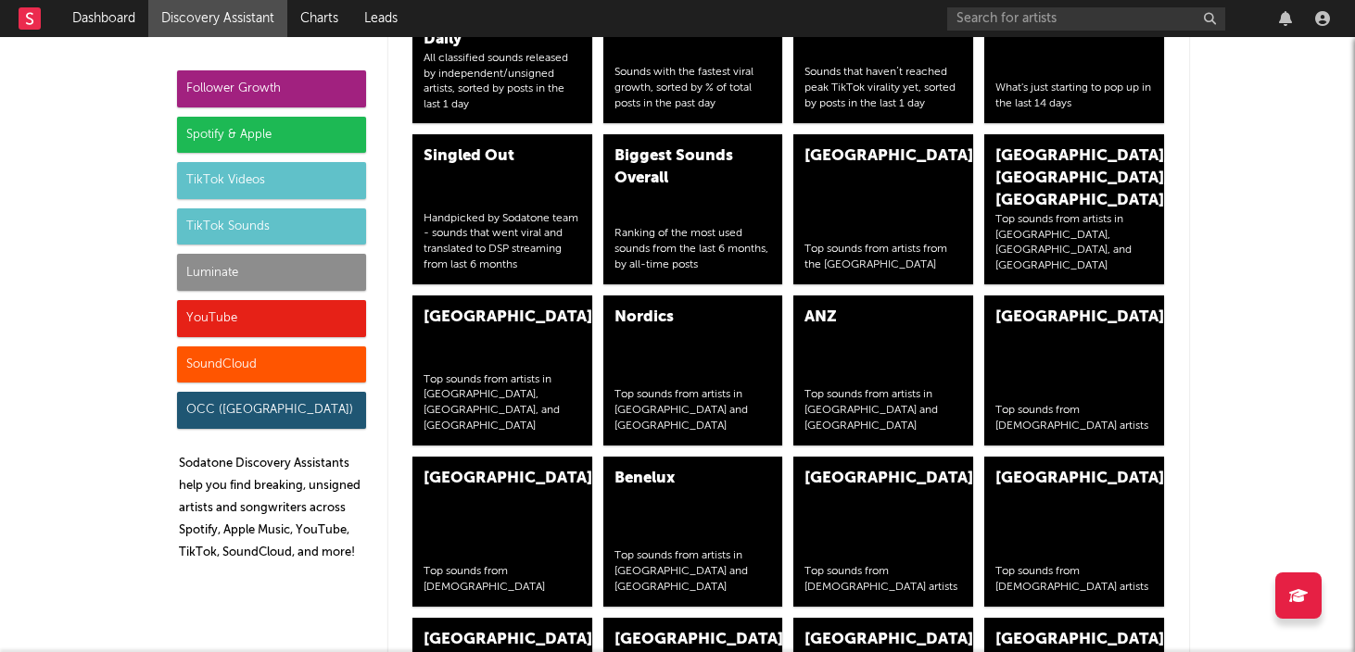
scroll to position [6632, 0]
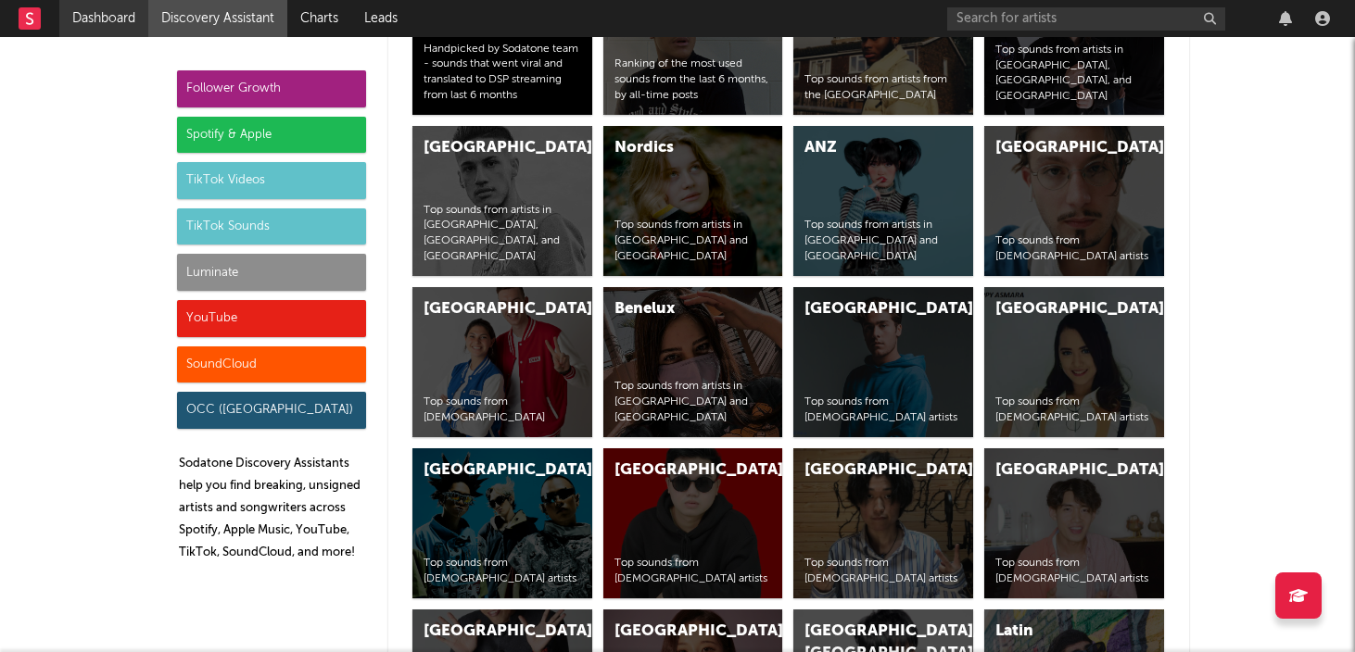
click at [103, 17] on link "Dashboard" at bounding box center [103, 18] width 89 height 37
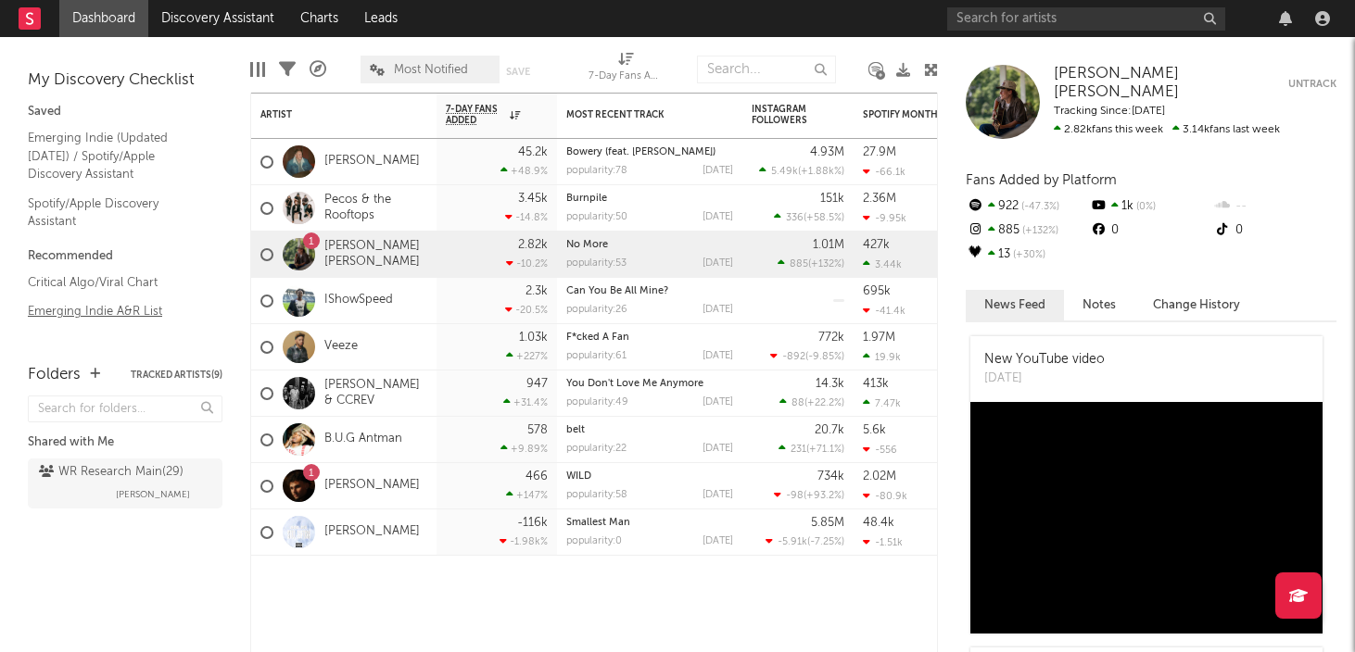
click at [74, 318] on link "Emerging Indie A&R List" at bounding box center [116, 311] width 176 height 20
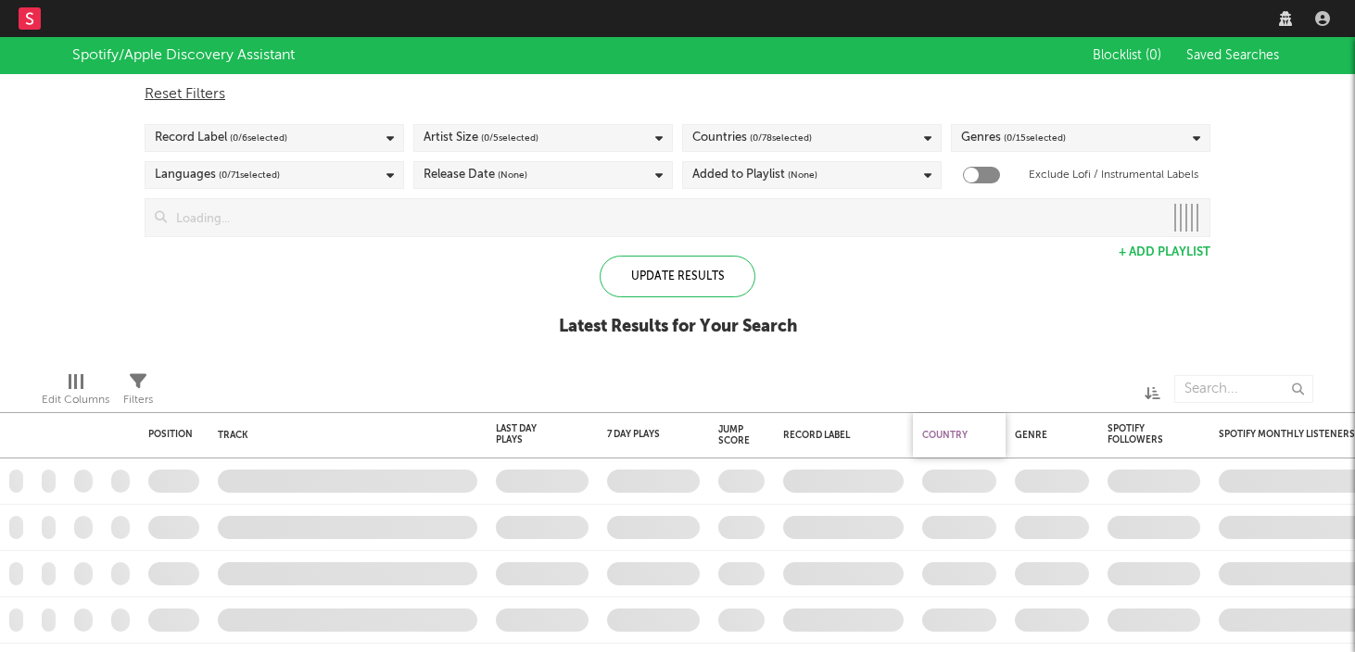
checkbox input "true"
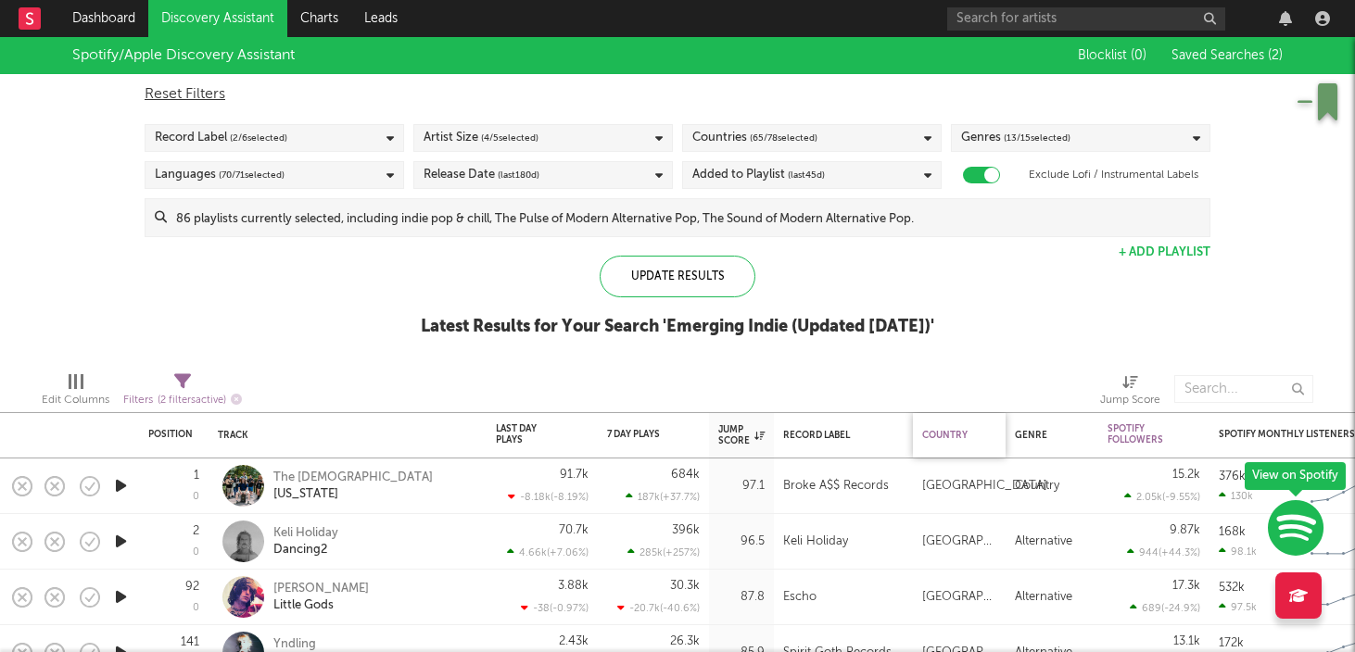
click at [956, 433] on div "Country" at bounding box center [954, 435] width 65 height 11
